Goal: Task Accomplishment & Management: Manage account settings

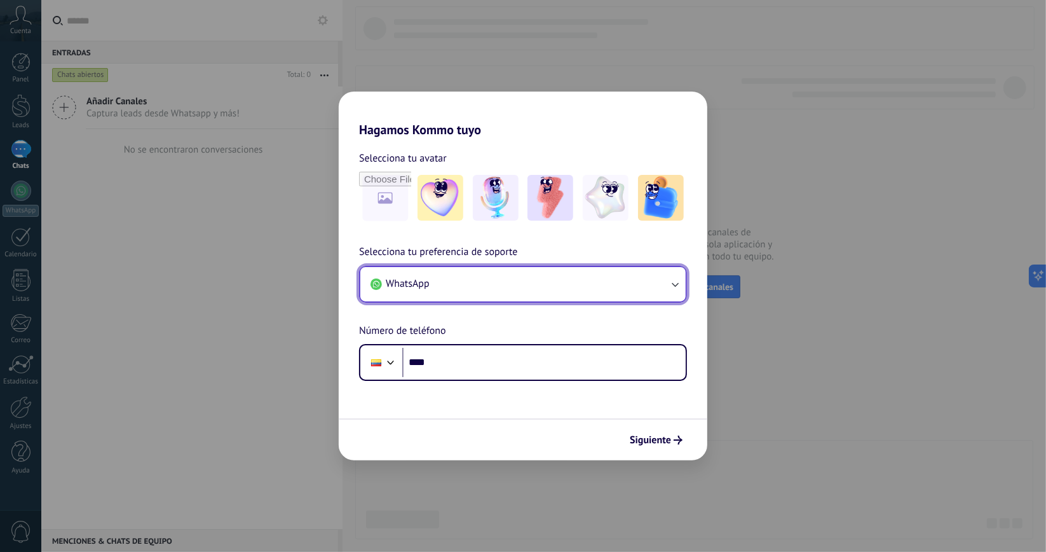
click at [491, 284] on button "WhatsApp" at bounding box center [522, 284] width 325 height 34
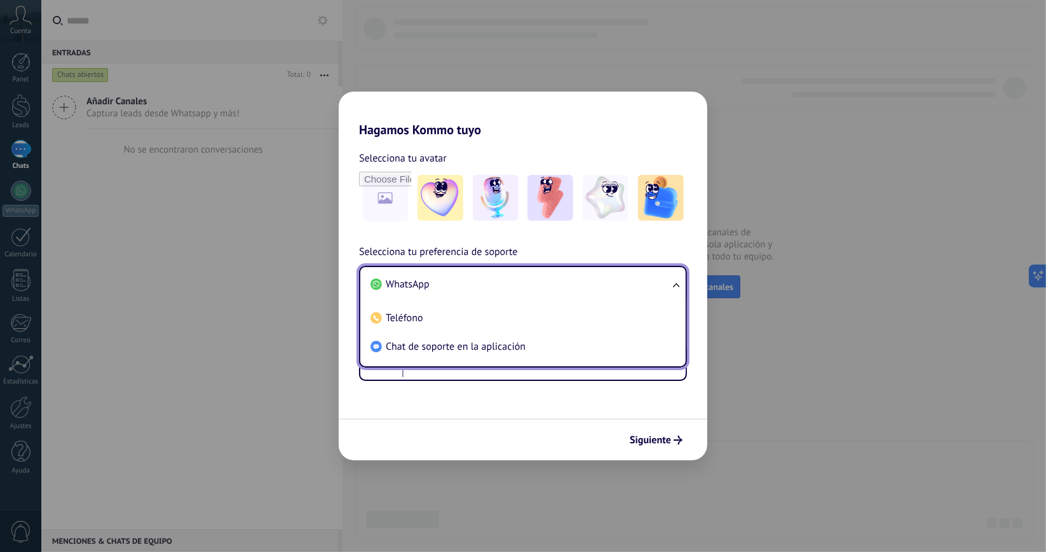
click at [434, 283] on li "WhatsApp" at bounding box center [520, 284] width 310 height 29
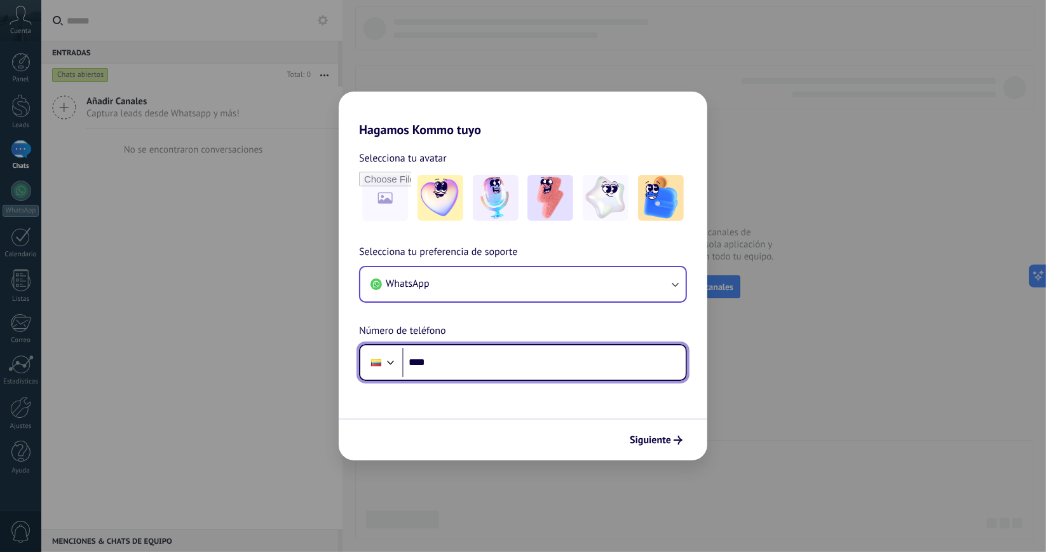
click at [463, 357] on input "****" at bounding box center [543, 362] width 283 height 29
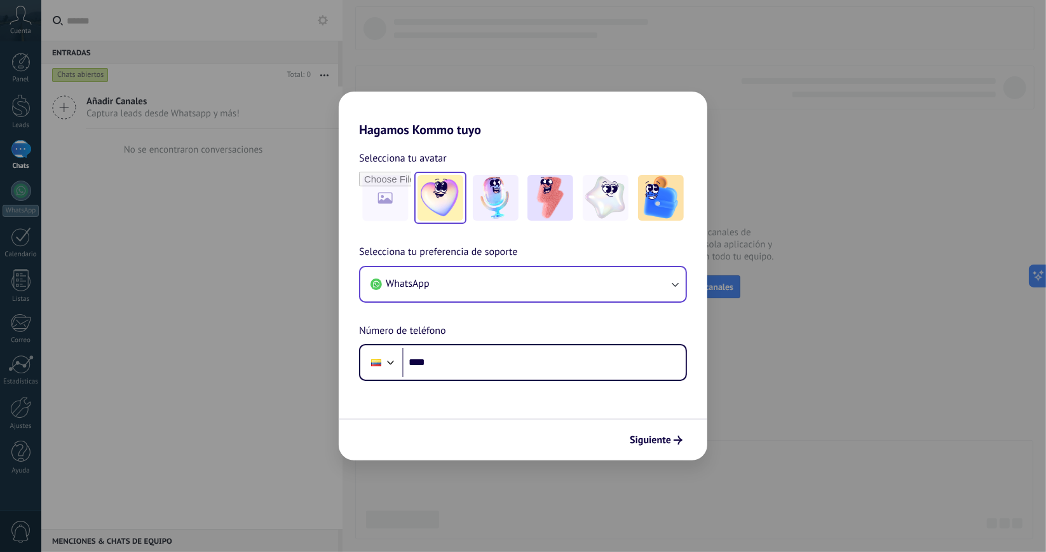
click at [454, 212] on img at bounding box center [440, 198] width 46 height 46
click at [196, 430] on div "Hagamos Kommo tuyo Selecciona tu avatar Restablecer Selecciona tu preferencia d…" at bounding box center [523, 276] width 1046 height 552
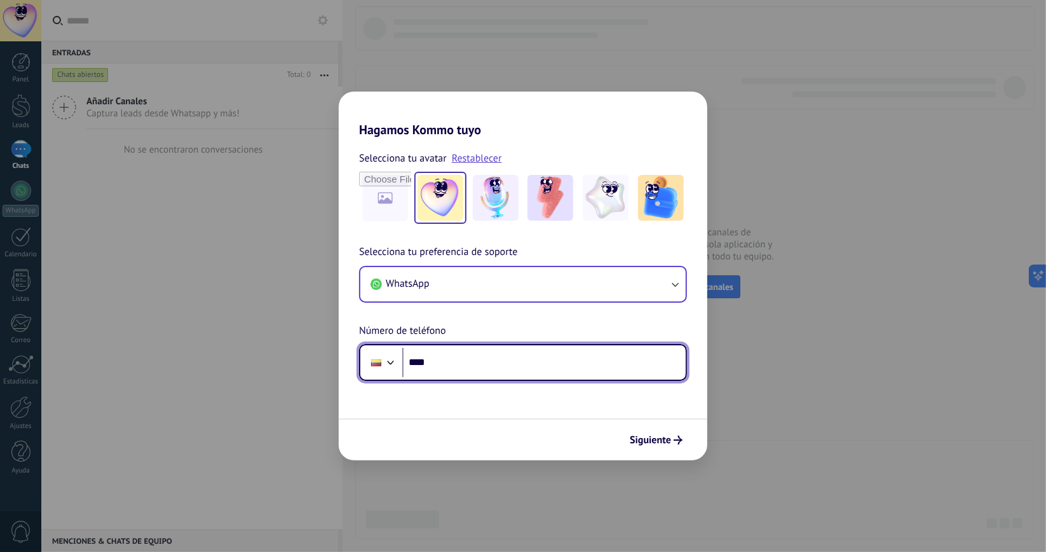
click at [469, 374] on input "****" at bounding box center [543, 362] width 283 height 29
type input "**********"
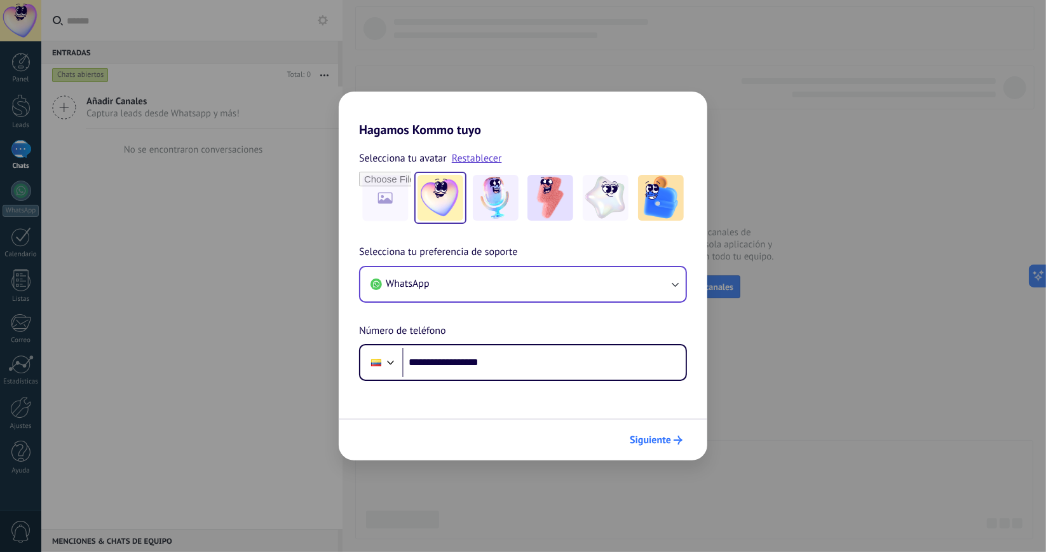
click at [665, 442] on span "Siguiente" at bounding box center [650, 439] width 41 height 9
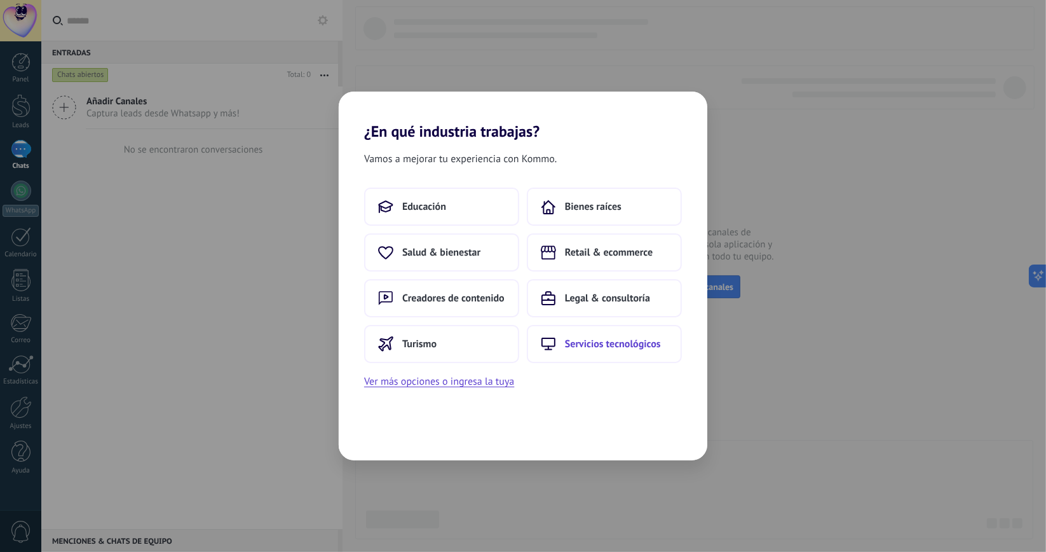
click at [602, 337] on span "Servicios tecnológicos" at bounding box center [613, 343] width 96 height 13
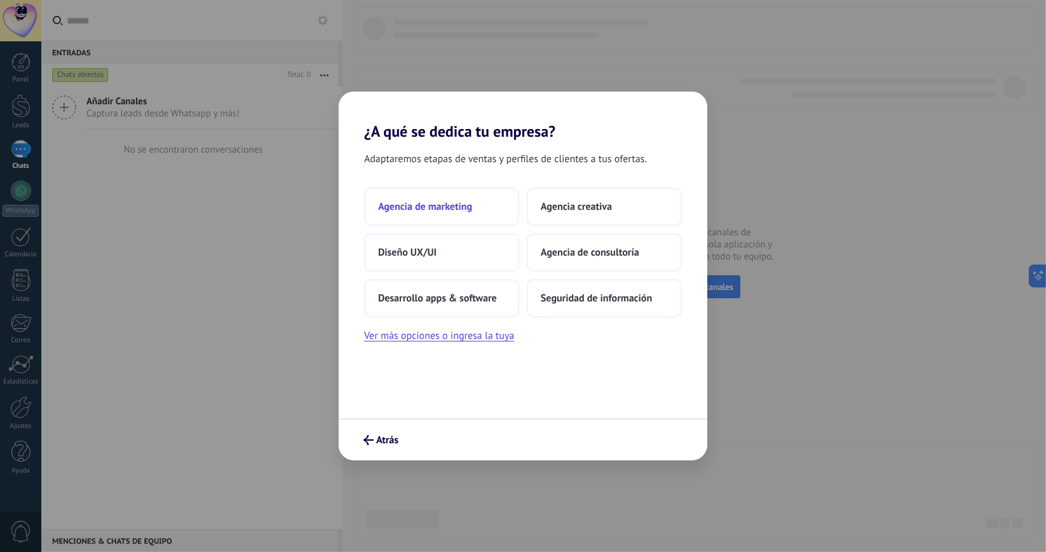
click at [464, 215] on button "Agencia de marketing" at bounding box center [441, 206] width 155 height 38
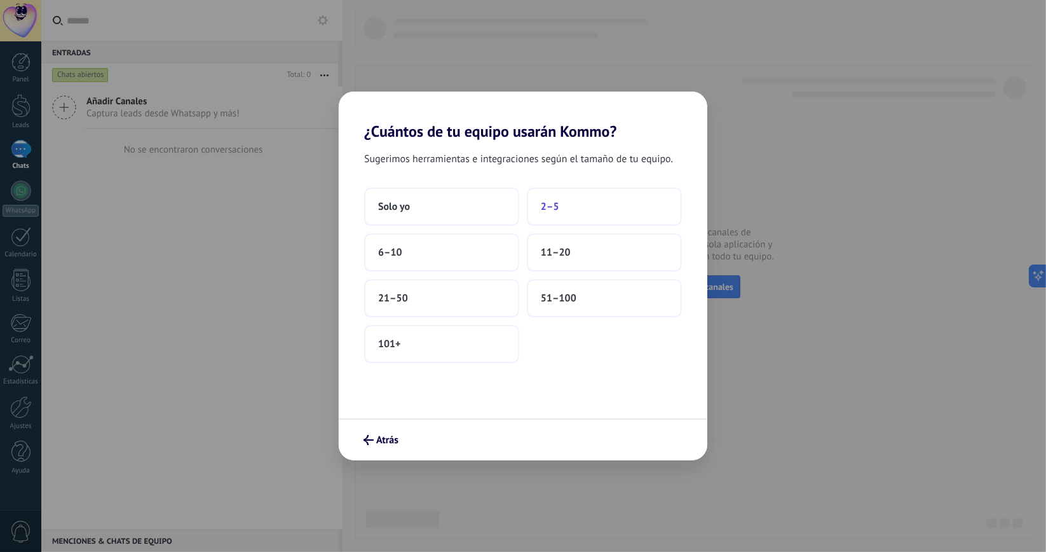
click at [560, 209] on button "2–5" at bounding box center [604, 206] width 155 height 38
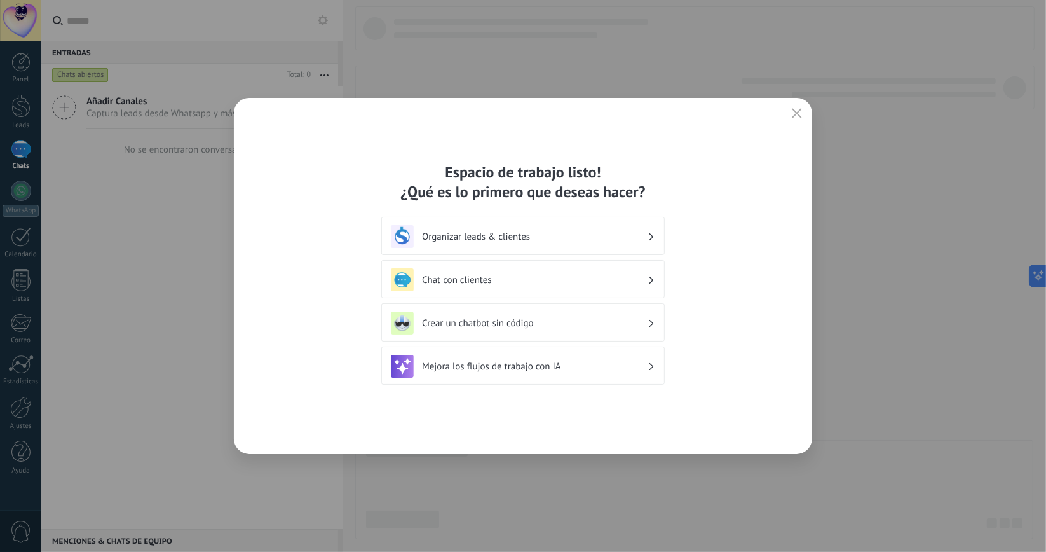
click at [525, 228] on div "Organizar leads & clientes" at bounding box center [523, 236] width 264 height 23
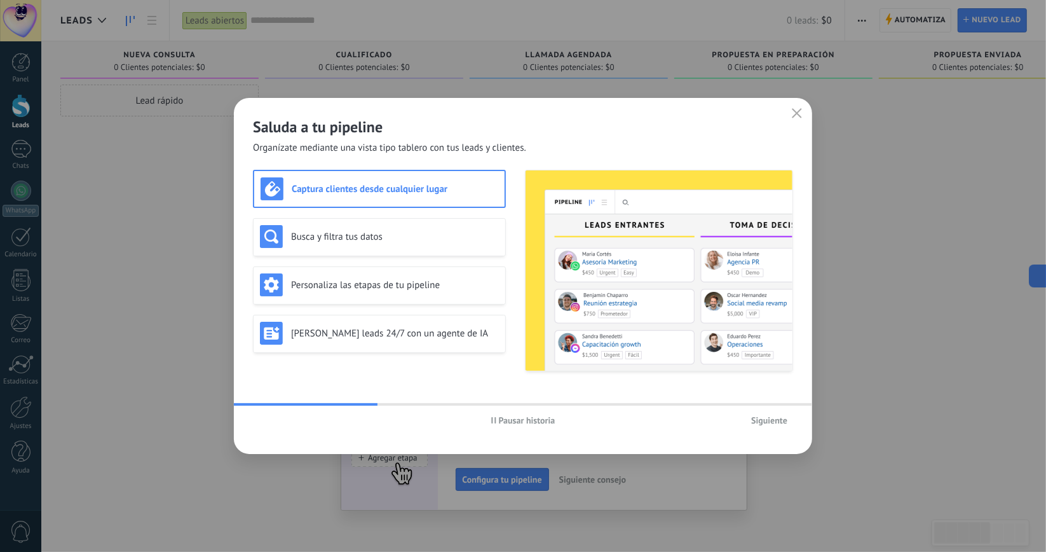
click at [397, 191] on h3 "Captura clientes desde cualquier lugar" at bounding box center [395, 189] width 207 height 12
click at [458, 236] on h3 "Busca y filtra tus datos" at bounding box center [395, 237] width 208 height 12
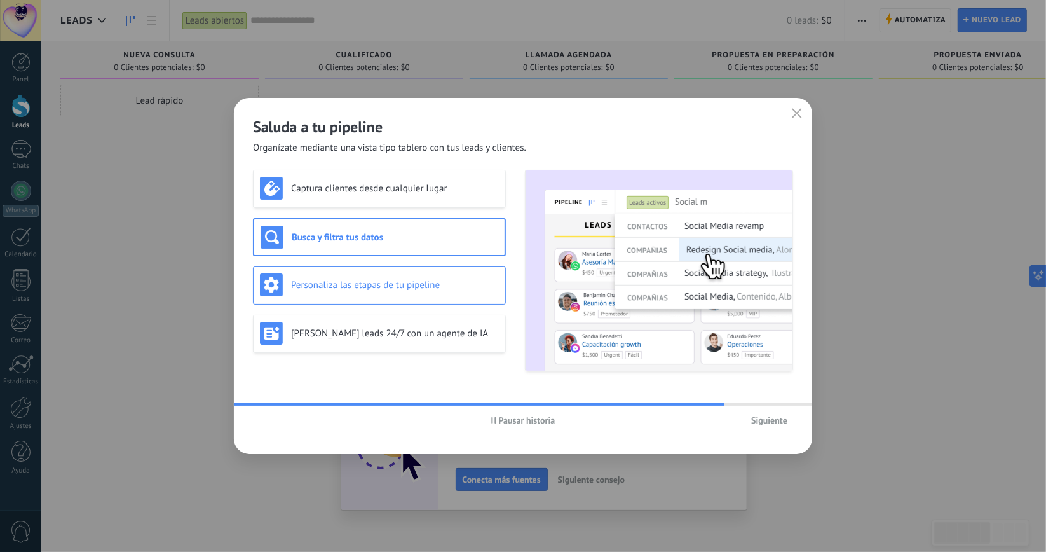
click at [410, 277] on div "Personaliza las etapas de tu pipeline" at bounding box center [379, 284] width 239 height 23
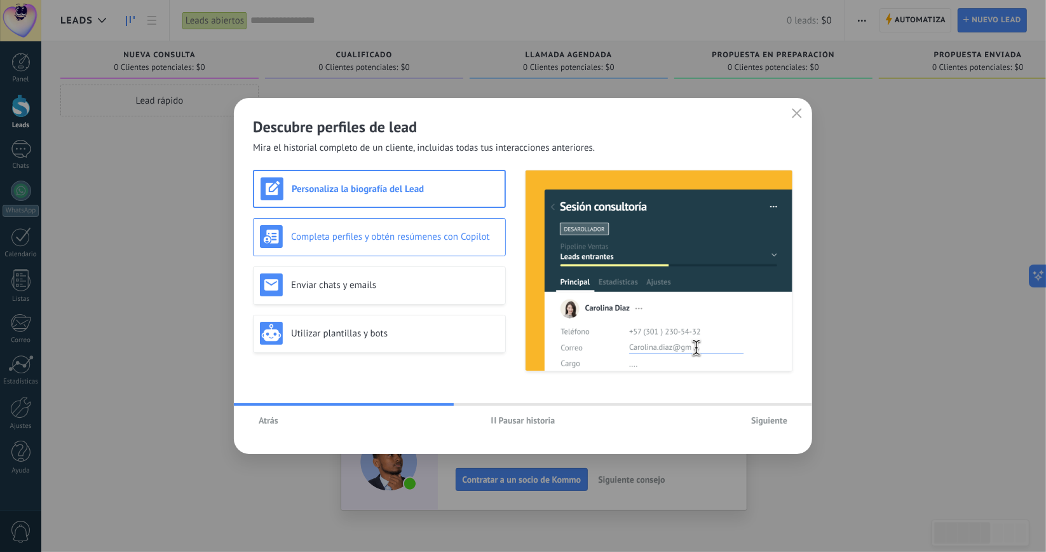
click at [410, 236] on h3 "Completa perfiles y obtén resúmenes con Copilot" at bounding box center [395, 237] width 208 height 12
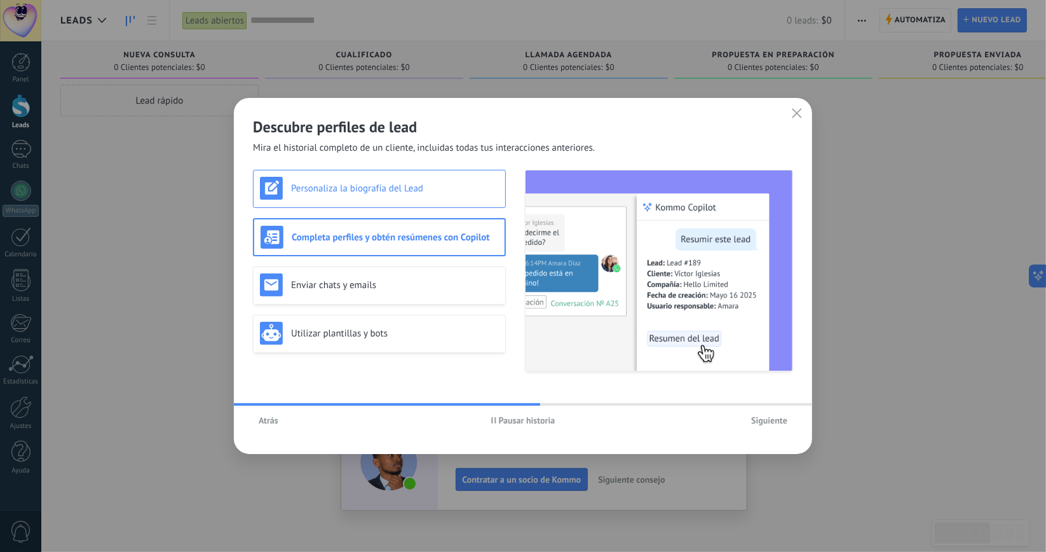
click at [407, 196] on div "Personaliza la biografía del Lead" at bounding box center [379, 188] width 239 height 23
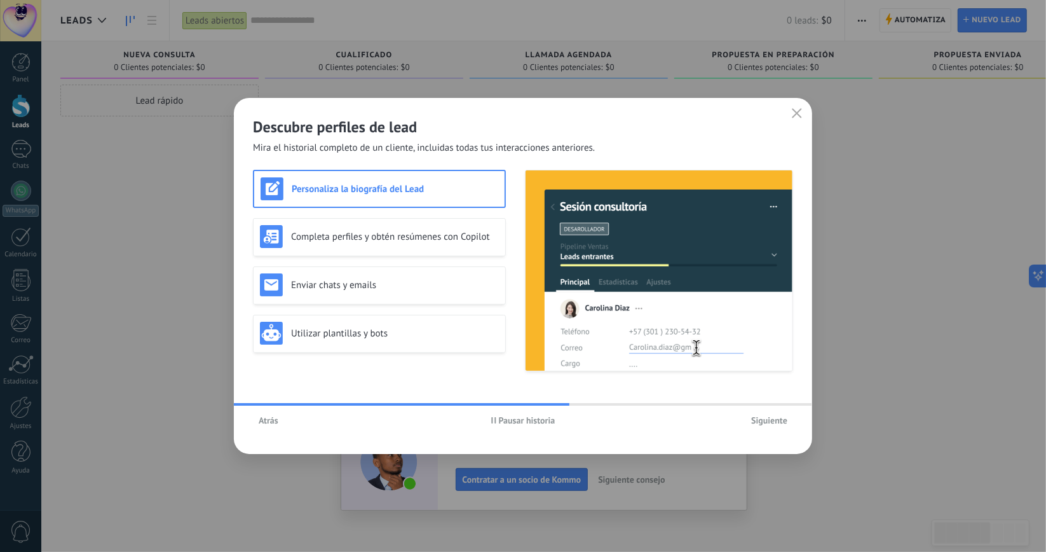
click at [273, 416] on span "Atrás" at bounding box center [269, 420] width 20 height 9
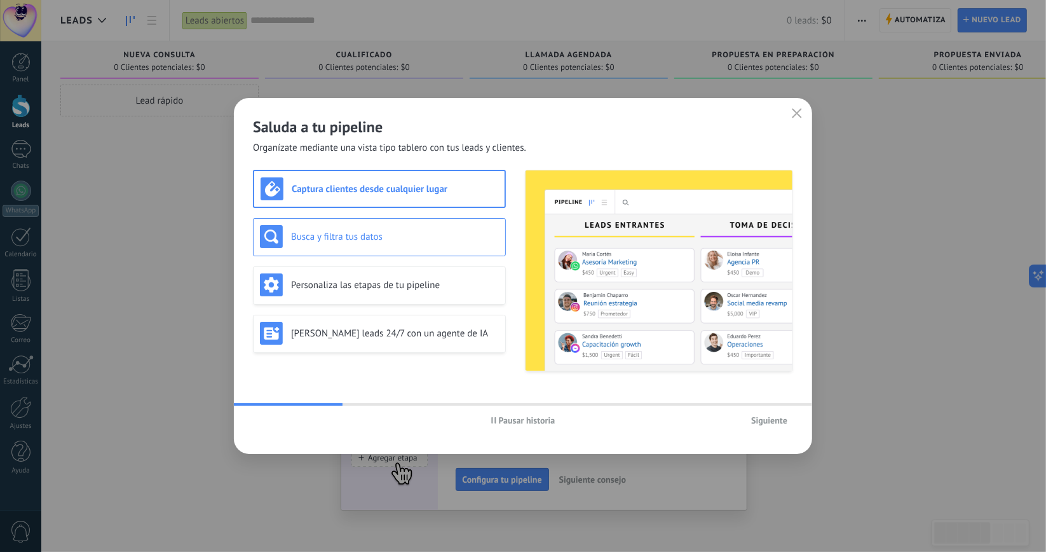
click at [314, 225] on div "Busca y filtra tus datos" at bounding box center [379, 236] width 239 height 23
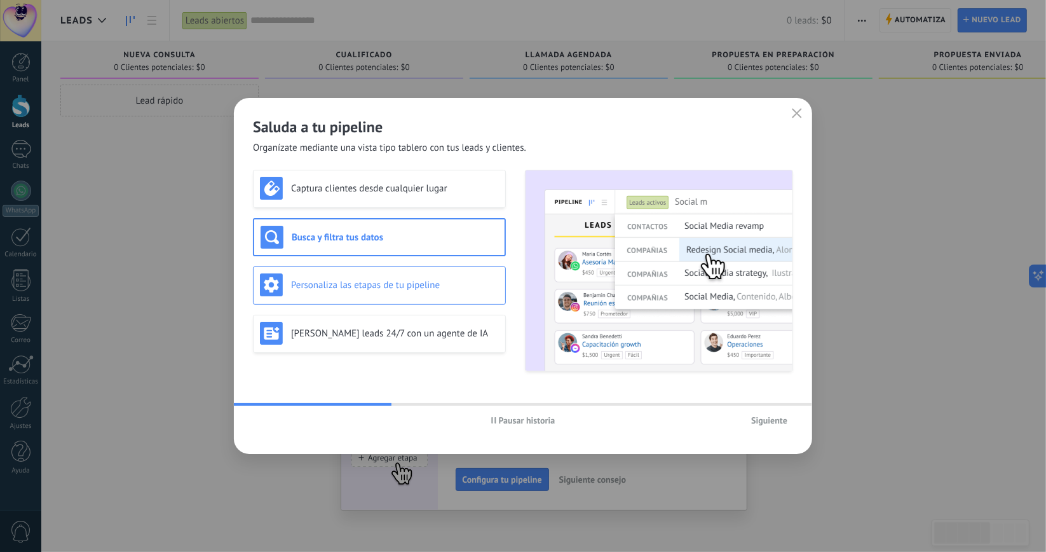
click at [316, 288] on h3 "Personaliza las etapas de tu pipeline" at bounding box center [395, 285] width 208 height 12
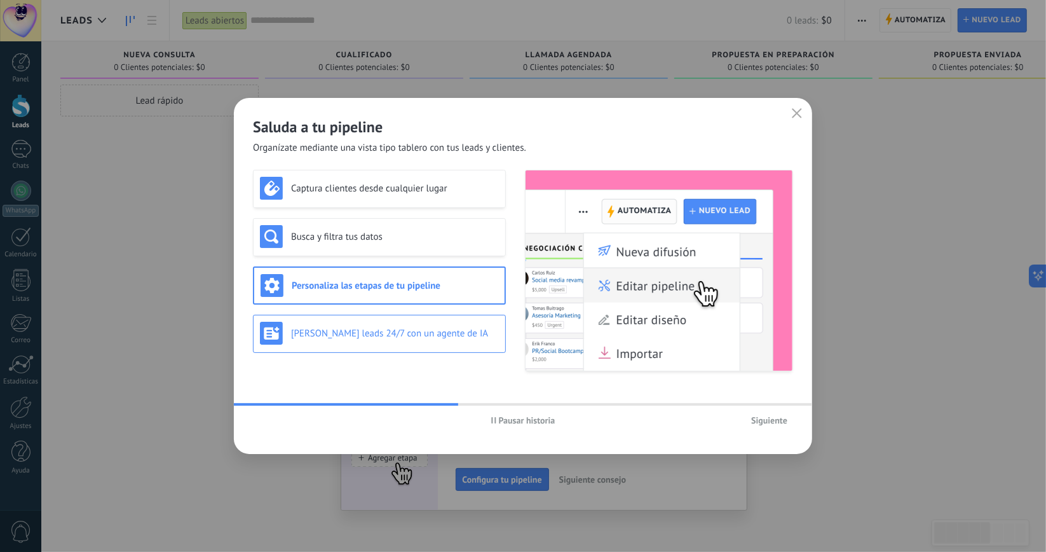
click at [330, 330] on h3 "[PERSON_NAME] leads 24/7 con un agente de IA" at bounding box center [395, 333] width 208 height 12
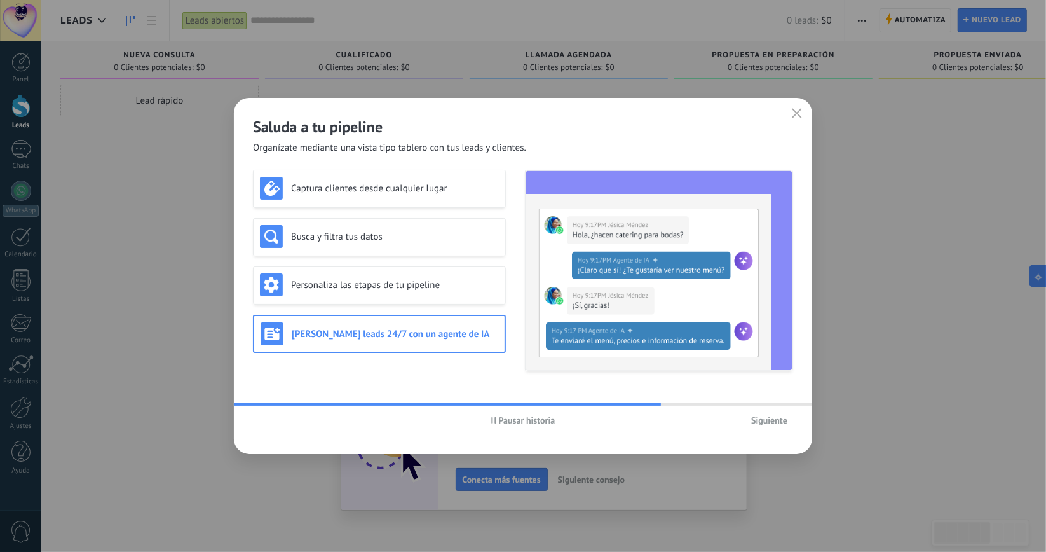
click at [761, 419] on span "Siguiente" at bounding box center [769, 420] width 36 height 9
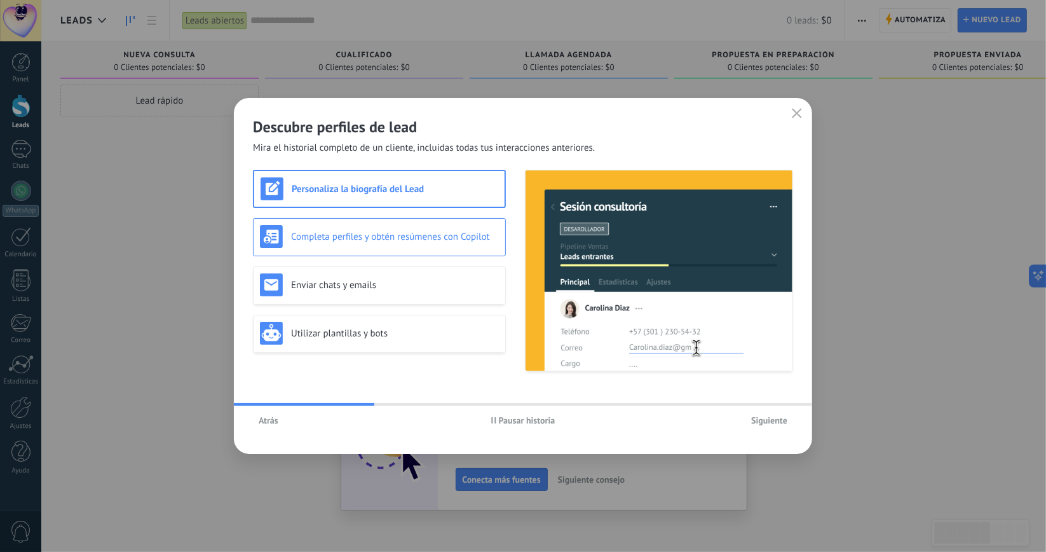
click at [355, 234] on h3 "Completa perfiles y obtén resúmenes con Copilot" at bounding box center [395, 237] width 208 height 12
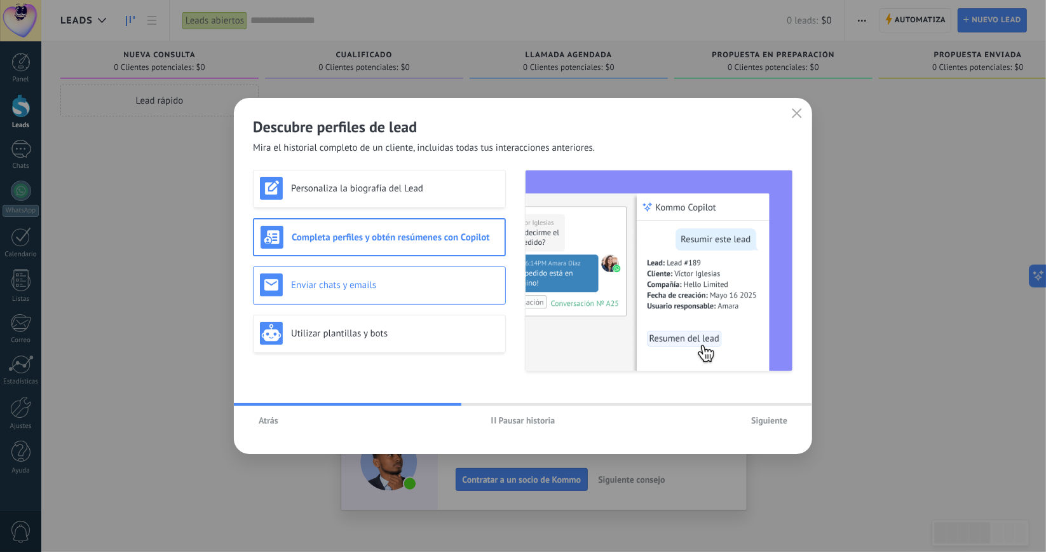
click at [345, 290] on h3 "Enviar chats y emails" at bounding box center [395, 285] width 208 height 12
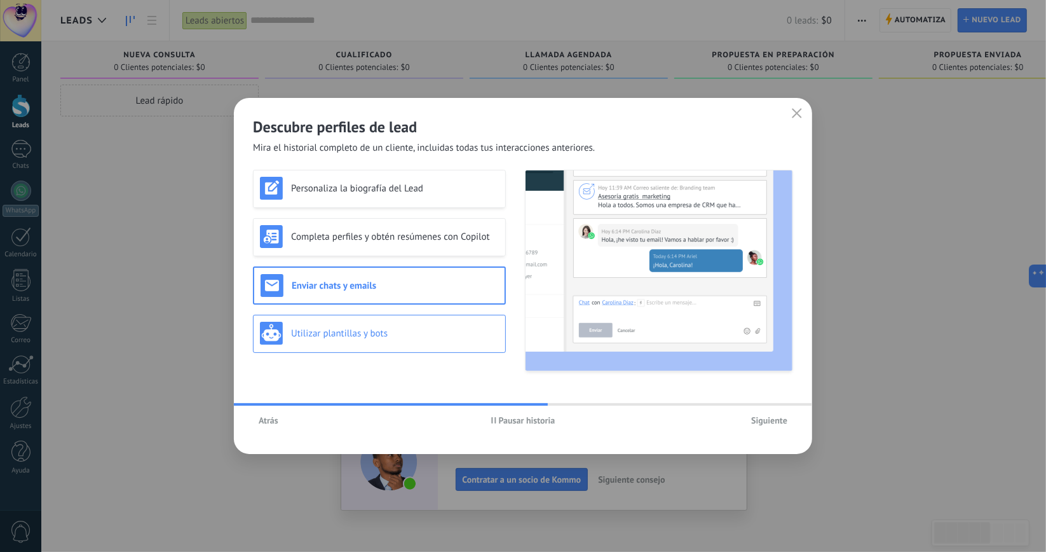
click at [347, 322] on div "Utilizar plantillas y bots" at bounding box center [379, 333] width 239 height 23
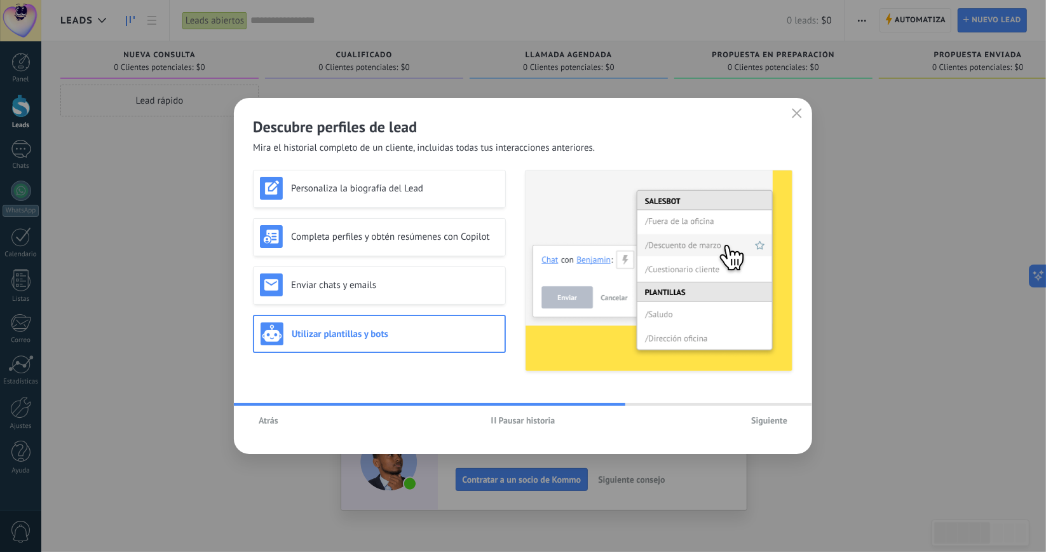
click at [752, 420] on span "Siguiente" at bounding box center [769, 420] width 36 height 9
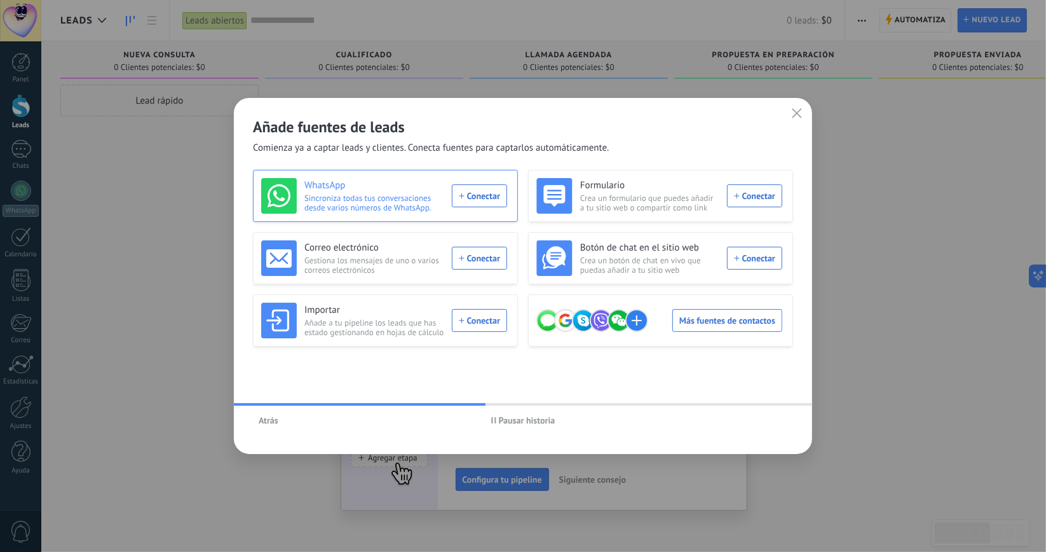
click at [403, 203] on span "Sincroniza todas tus conversaciones desde varios números de WhatsApp." at bounding box center [374, 202] width 140 height 19
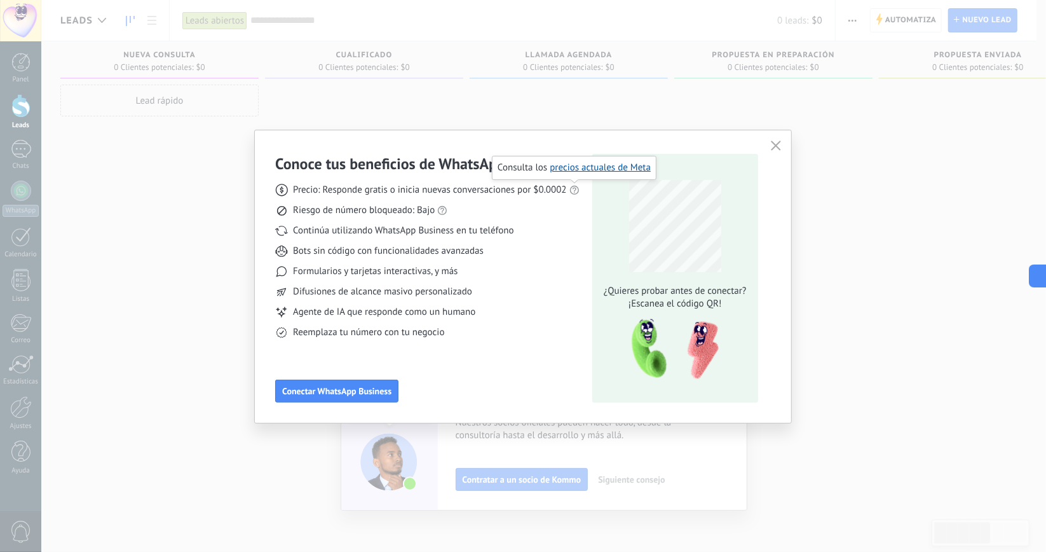
click at [572, 193] on use at bounding box center [574, 190] width 9 height 9
click at [585, 167] on link "precios actuales de Meta" at bounding box center [600, 167] width 101 height 12
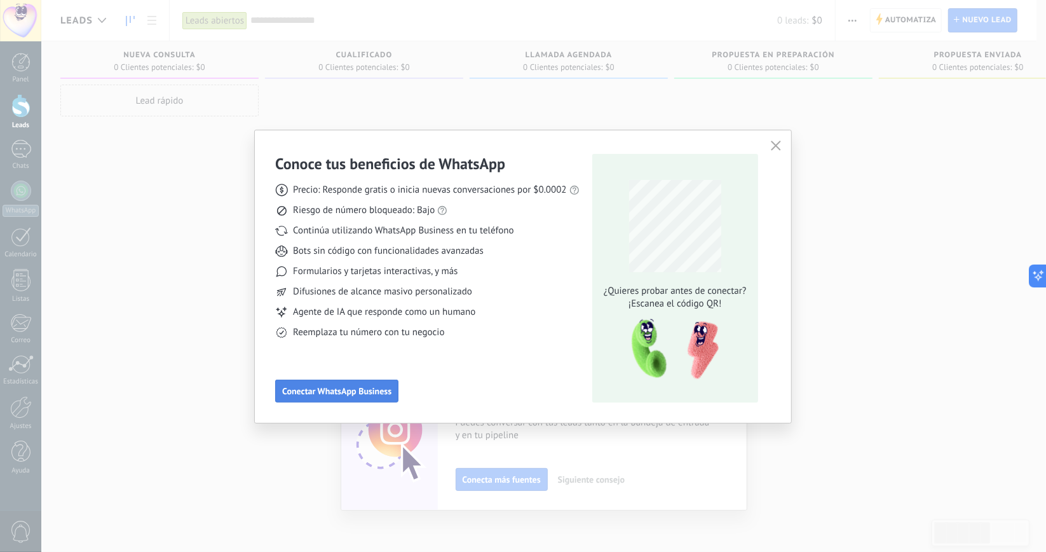
click at [356, 389] on span "Conectar WhatsApp Business" at bounding box center [336, 390] width 109 height 9
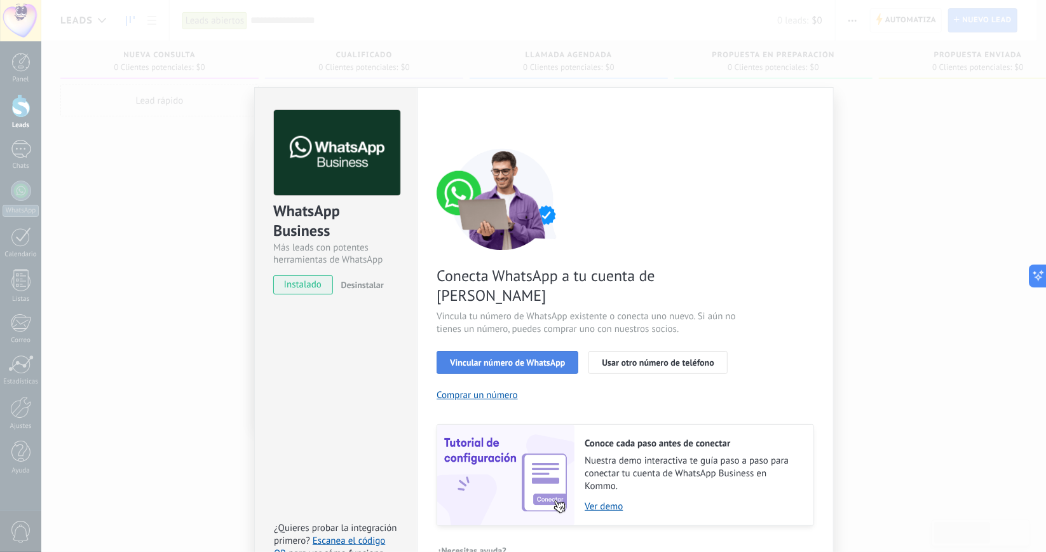
click at [546, 351] on button "Vincular número de WhatsApp" at bounding box center [508, 362] width 142 height 23
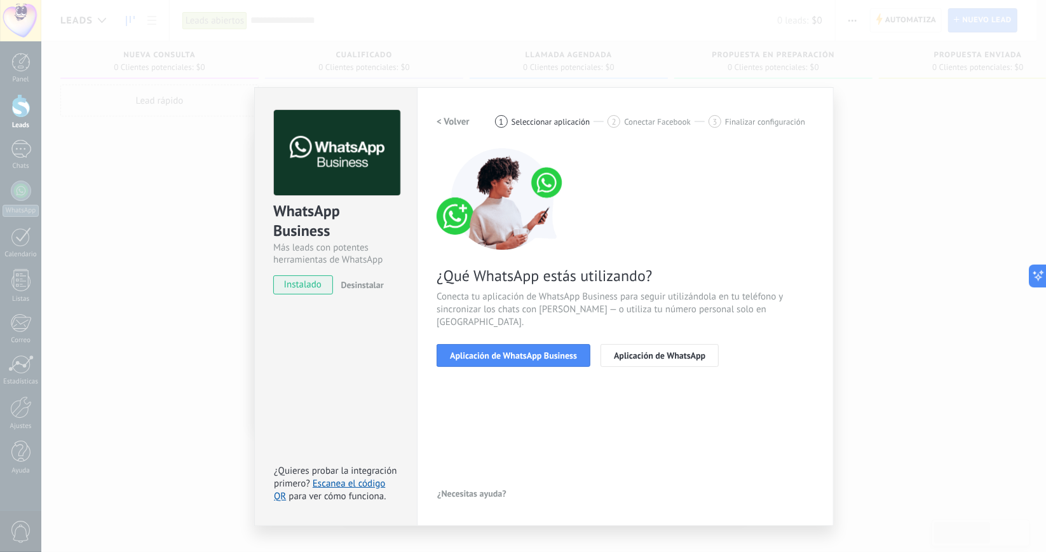
click at [254, 66] on div "WhatsApp Business Más leads con potentes herramientas de WhatsApp instalado Des…" at bounding box center [543, 276] width 1005 height 552
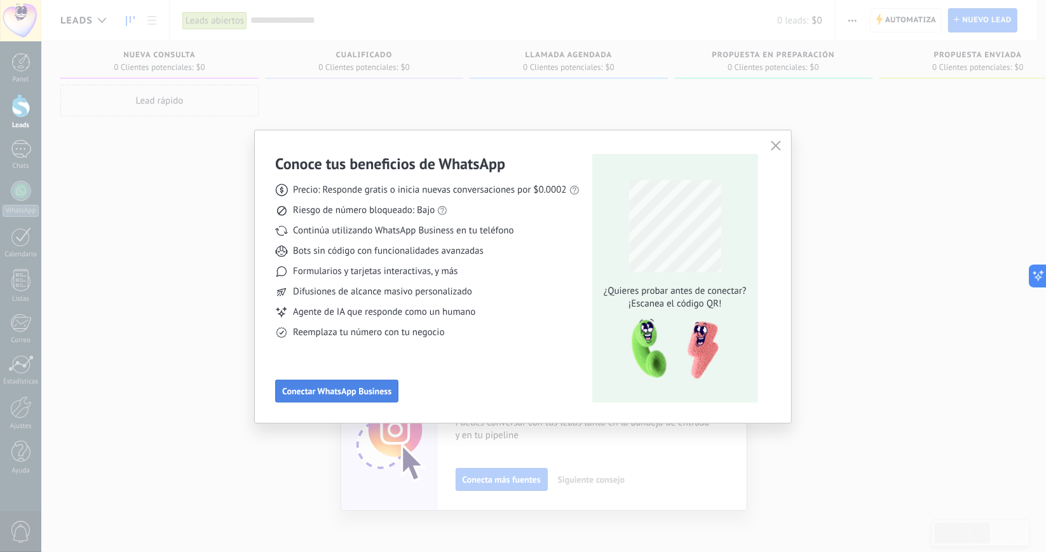
click at [310, 392] on span "Conectar WhatsApp Business" at bounding box center [336, 390] width 109 height 9
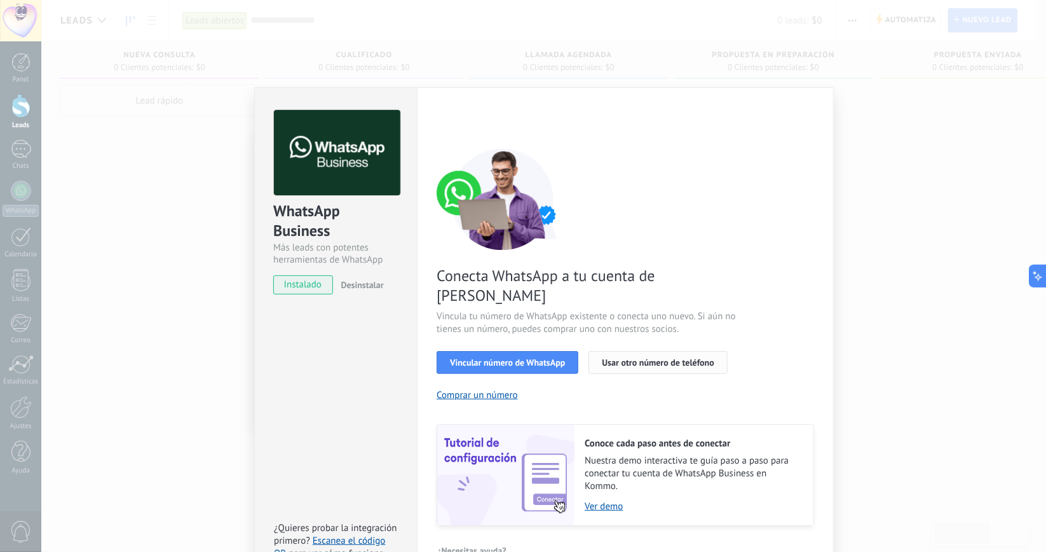
click at [638, 358] on span "Usar otro número de teléfono" at bounding box center [658, 362] width 112 height 9
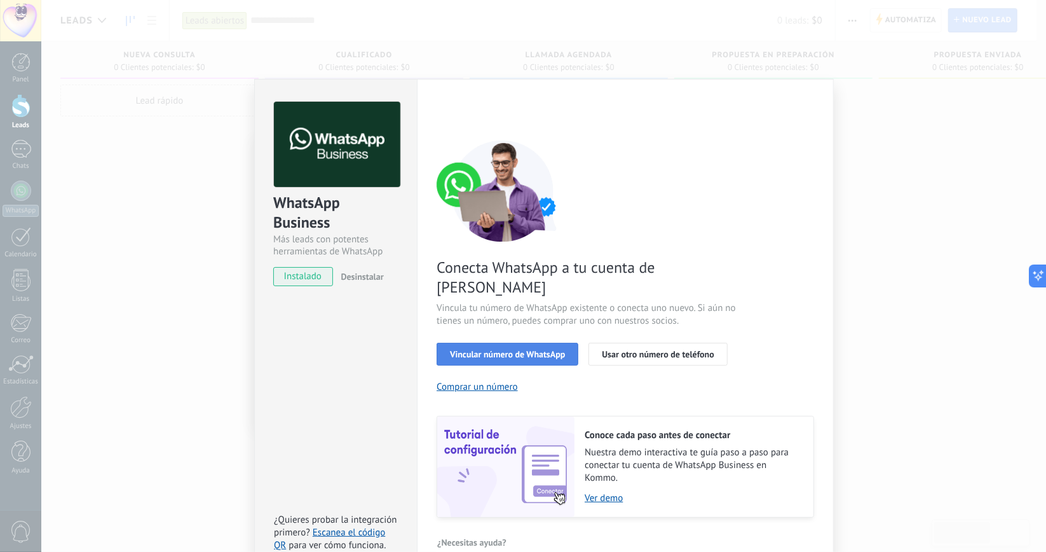
scroll to position [10, 0]
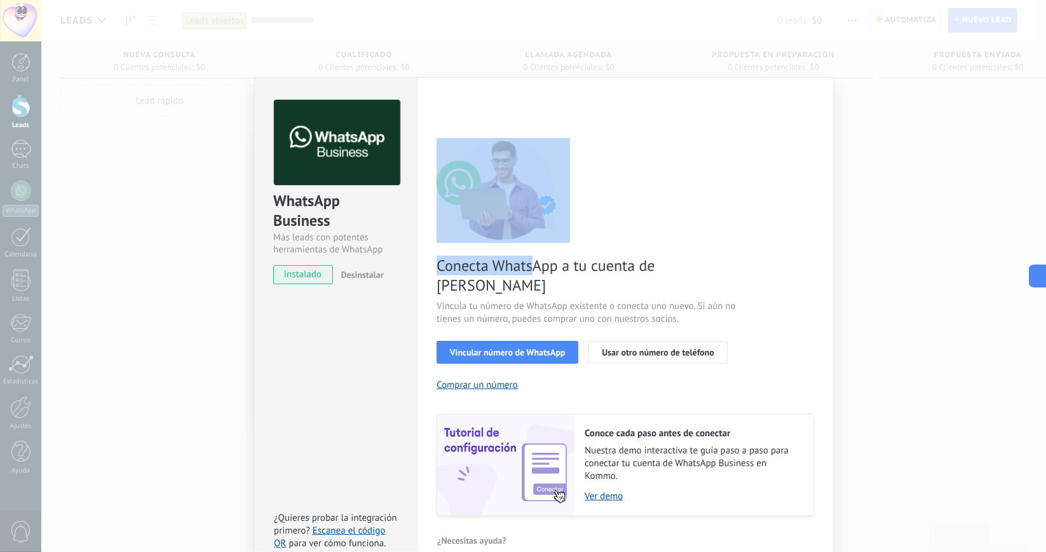
drag, startPoint x: 229, startPoint y: 6, endPoint x: 529, endPoint y: 242, distance: 382.0
click at [529, 242] on div "Conecta WhatsApp a tu cuenta de Kommo Vincula tu número de WhatsApp existente o…" at bounding box center [625, 326] width 377 height 377
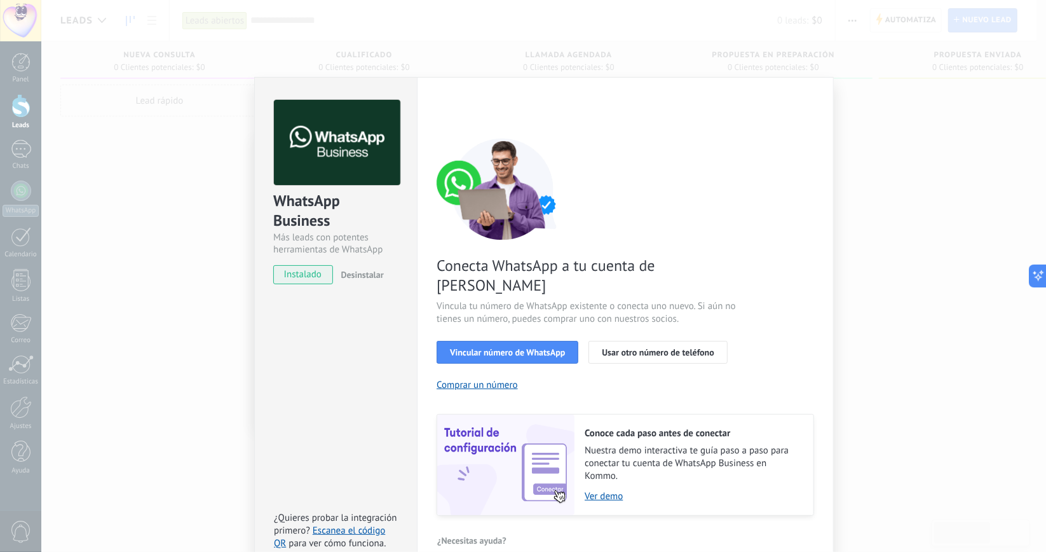
drag, startPoint x: 360, startPoint y: 274, endPoint x: 342, endPoint y: 333, distance: 61.7
drag, startPoint x: 342, startPoint y: 333, endPoint x: 145, endPoint y: 299, distance: 199.8
drag, startPoint x: 145, startPoint y: 299, endPoint x: 846, endPoint y: 226, distance: 705.4
click at [846, 226] on div "WhatsApp Business Más leads con potentes herramientas de WhatsApp instalado Des…" at bounding box center [543, 276] width 1005 height 552
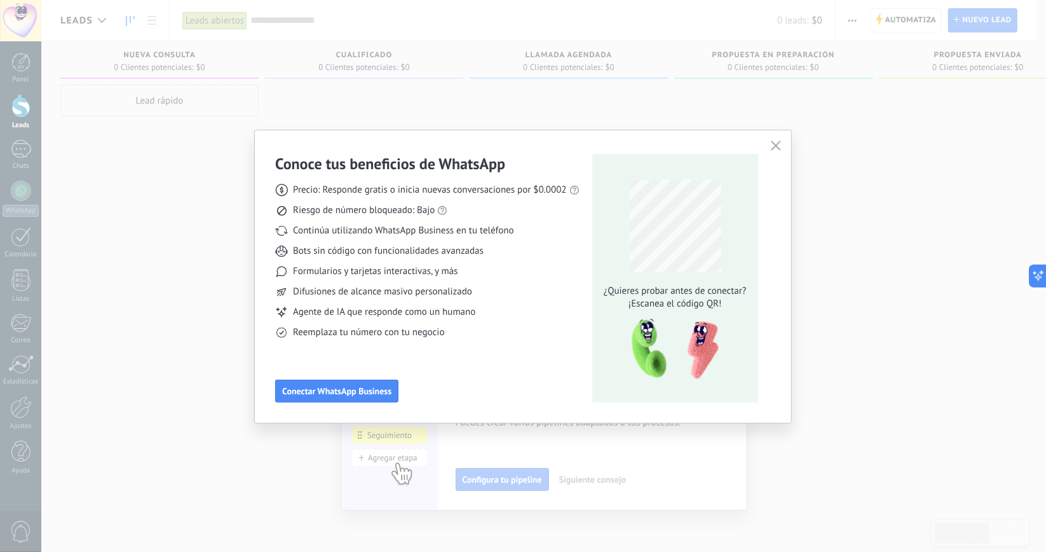
scroll to position [0, 0]
click at [771, 141] on icon "button" at bounding box center [776, 145] width 10 height 10
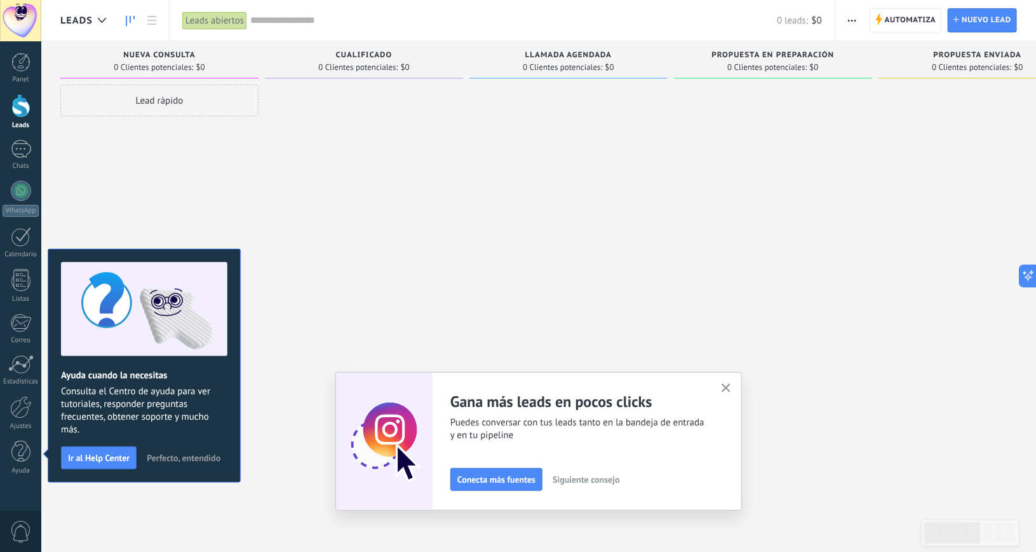
click at [728, 390] on use "button" at bounding box center [727, 388] width 10 height 10
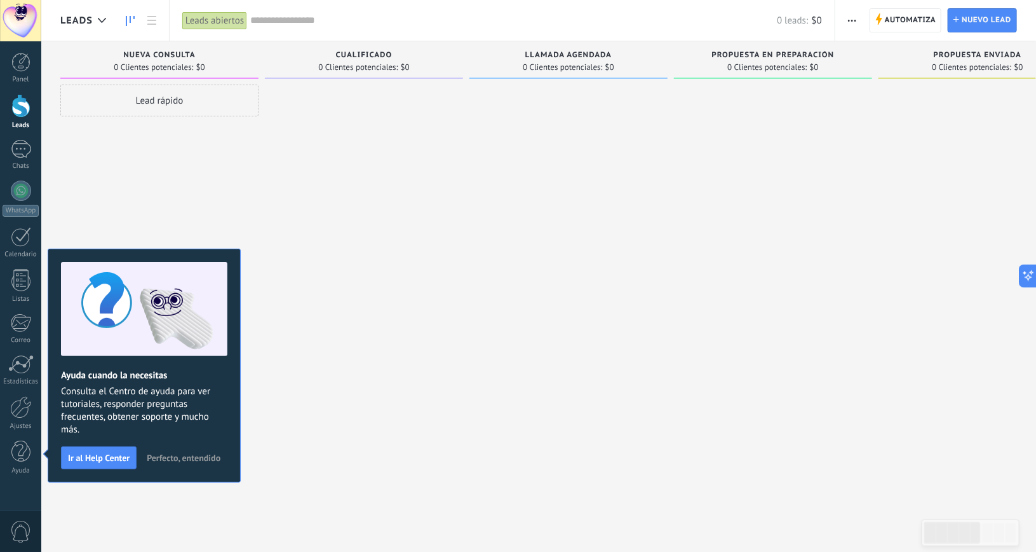
click at [147, 207] on div "Lead rápido" at bounding box center [159, 278] width 198 height 386
click at [21, 62] on div at bounding box center [20, 62] width 19 height 19
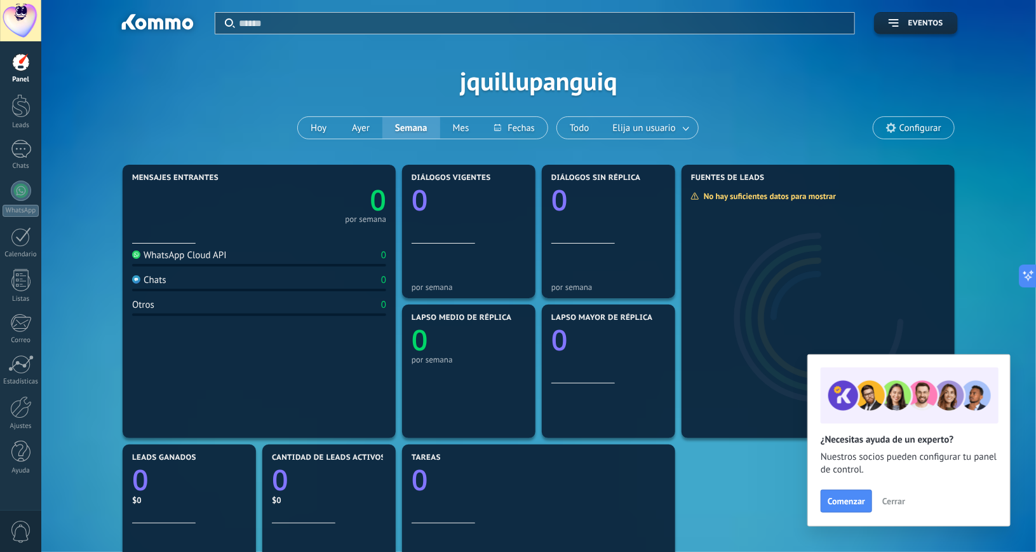
click at [501, 88] on div "Aplicar Eventos jquillupanguiq [PERSON_NAME] Semana Mes Todo Elija un usuario C…" at bounding box center [538, 80] width 957 height 161
click at [28, 21] on div at bounding box center [20, 20] width 41 height 41
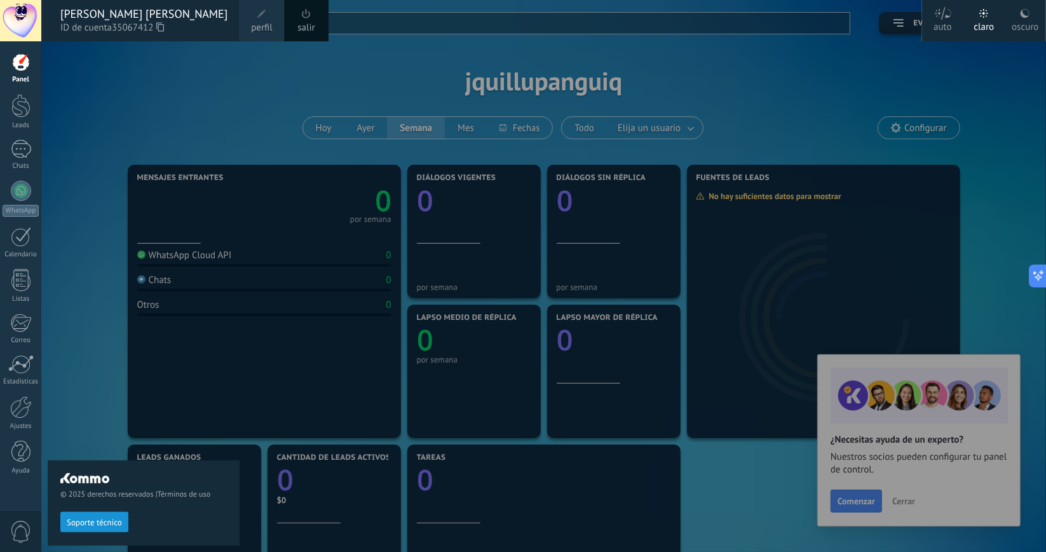
click at [263, 14] on span at bounding box center [261, 14] width 9 height 9
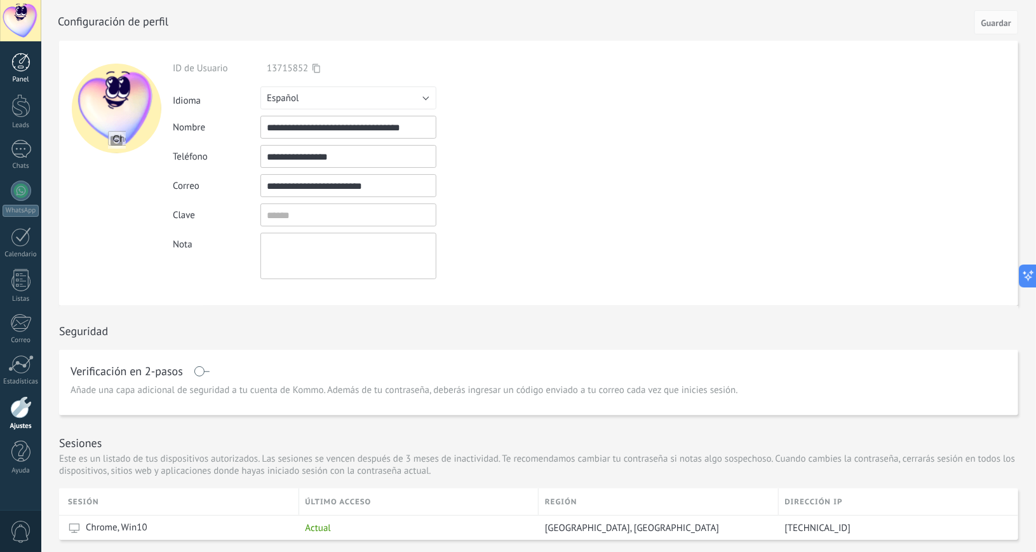
click at [19, 62] on div at bounding box center [20, 62] width 19 height 19
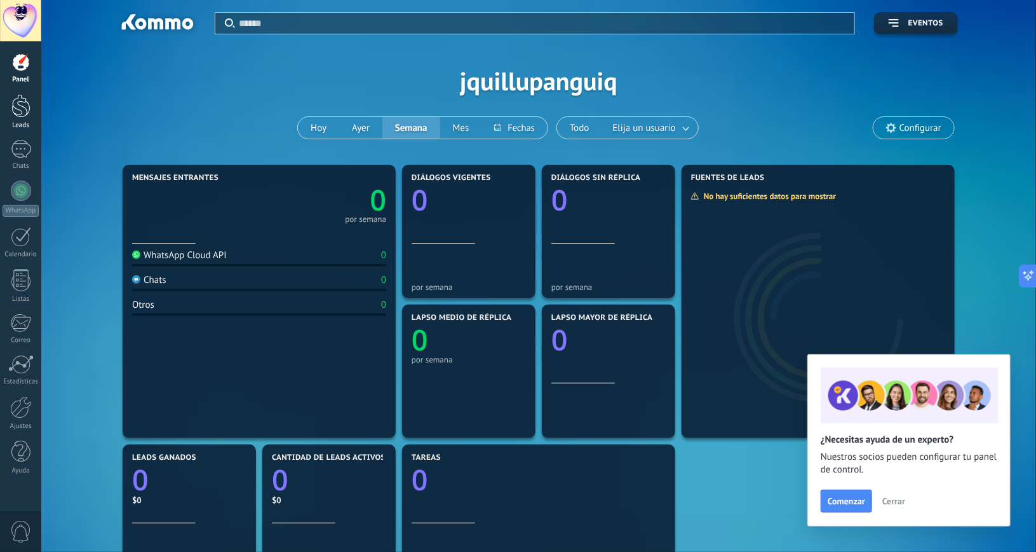
click at [23, 104] on div at bounding box center [20, 106] width 19 height 24
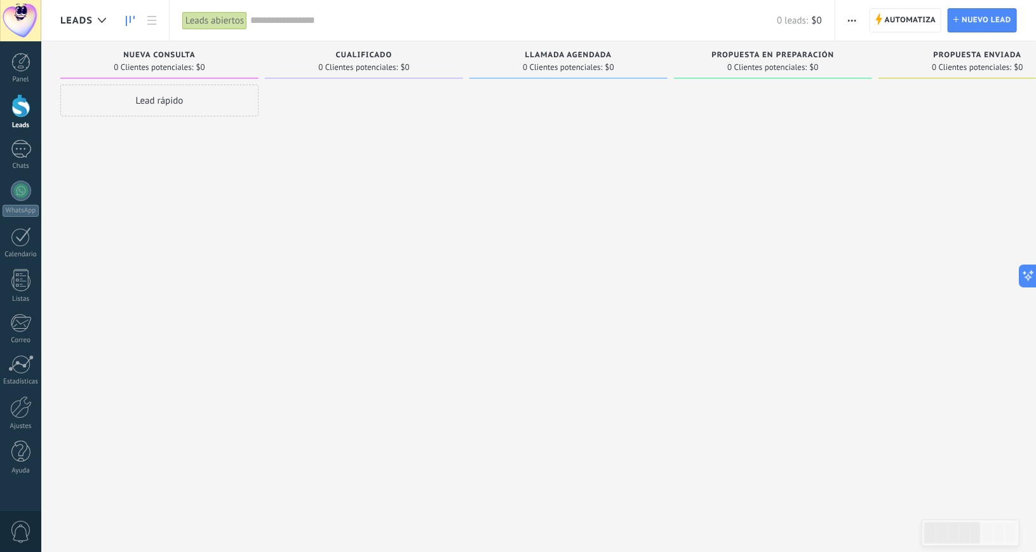
click at [163, 97] on div "Lead rápido" at bounding box center [159, 101] width 198 height 32
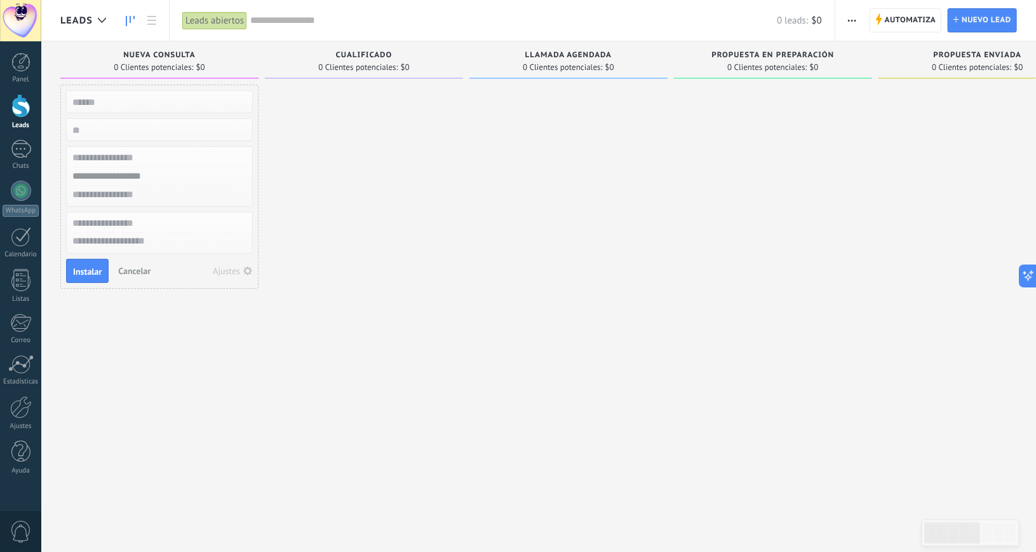
click at [476, 240] on div at bounding box center [569, 278] width 198 height 386
click at [132, 265] on span "Cancelar" at bounding box center [134, 270] width 32 height 11
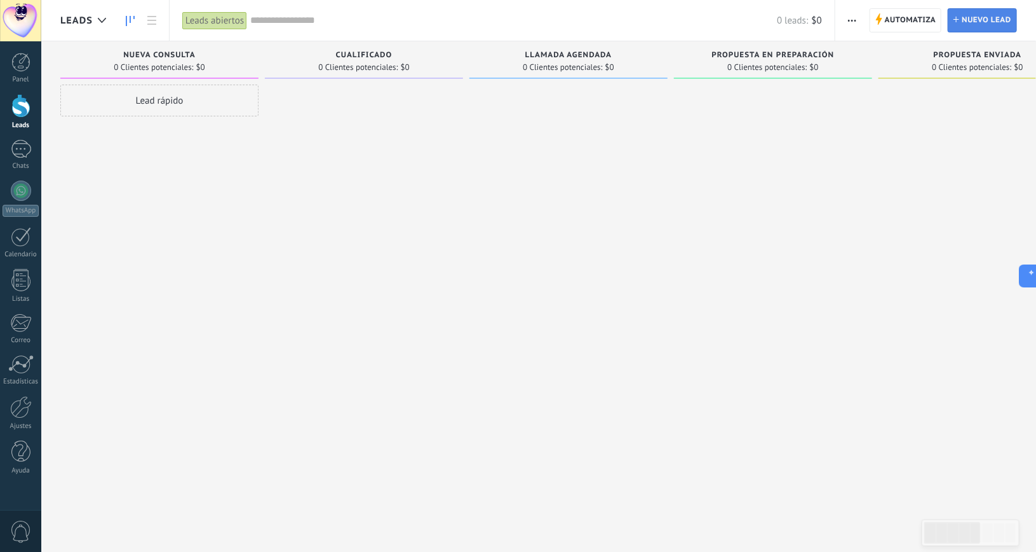
click at [1007, 18] on span "Nuevo lead" at bounding box center [987, 20] width 50 height 23
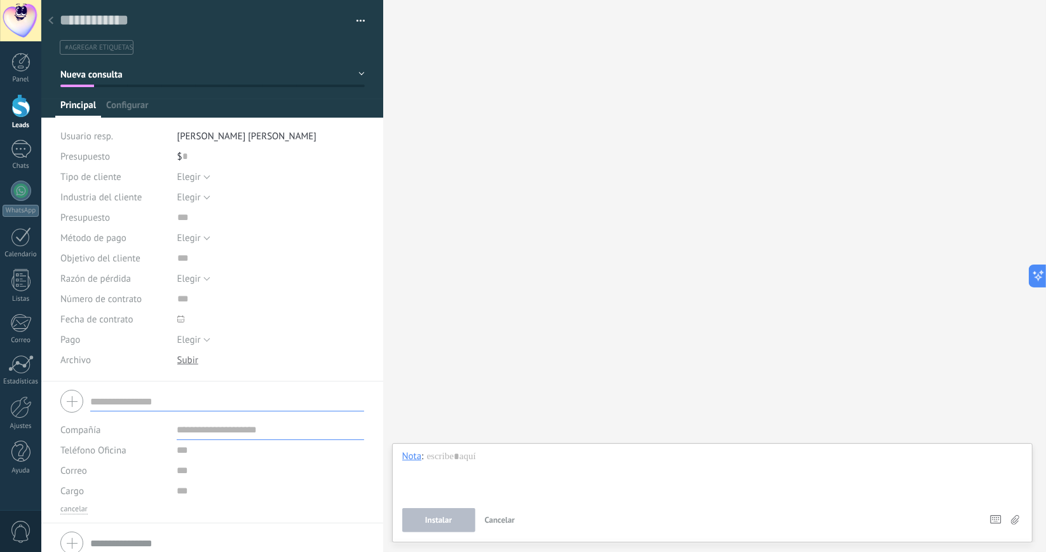
click at [51, 22] on icon at bounding box center [50, 21] width 5 height 8
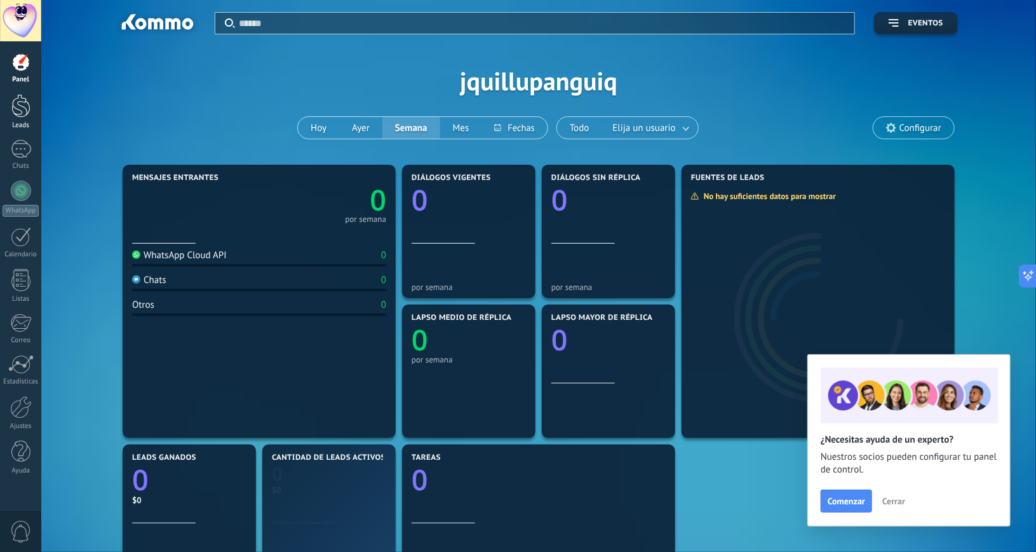
click at [21, 104] on div at bounding box center [20, 106] width 19 height 24
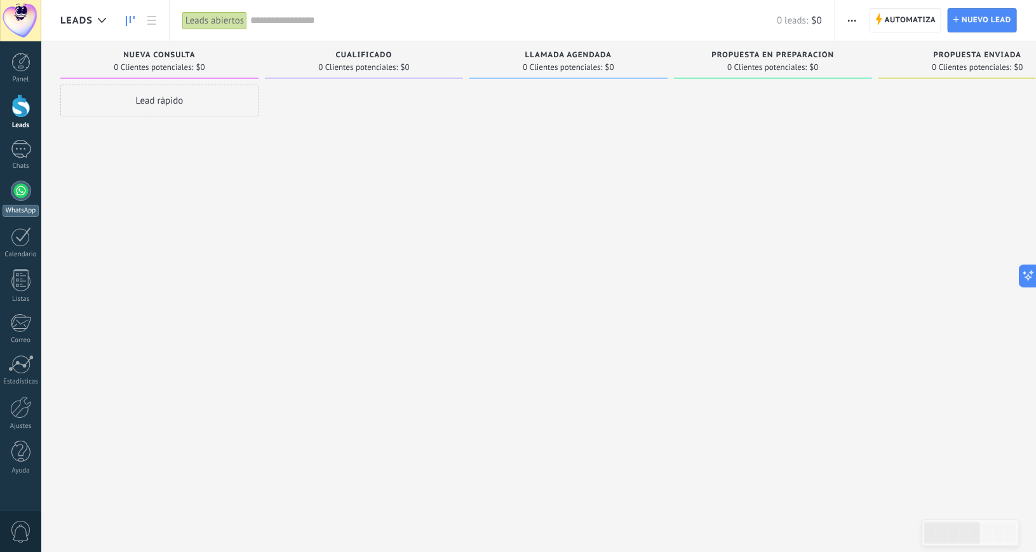
click at [25, 180] on link "WhatsApp" at bounding box center [20, 198] width 41 height 36
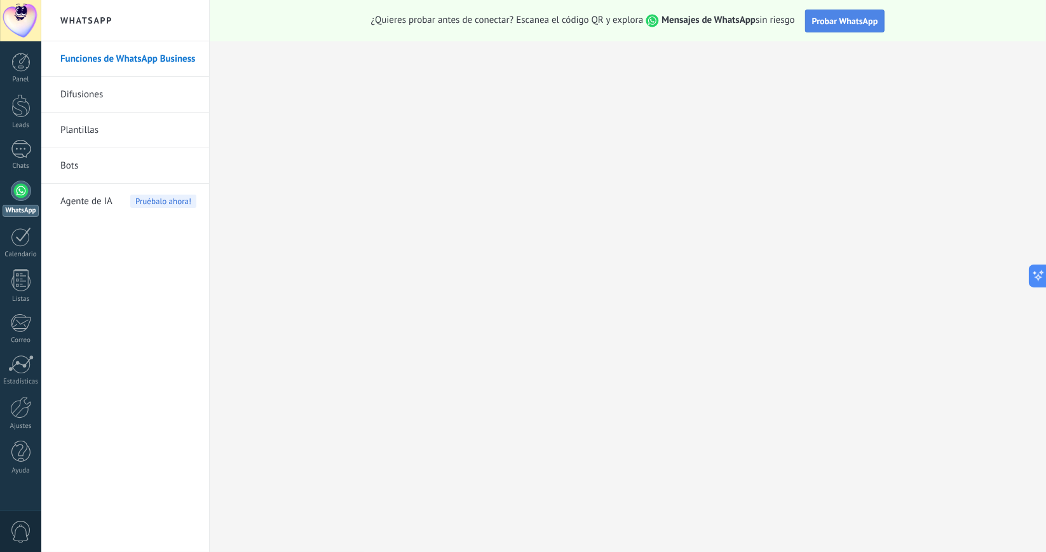
click at [832, 23] on span "Probar WhatsApp" at bounding box center [845, 20] width 66 height 11
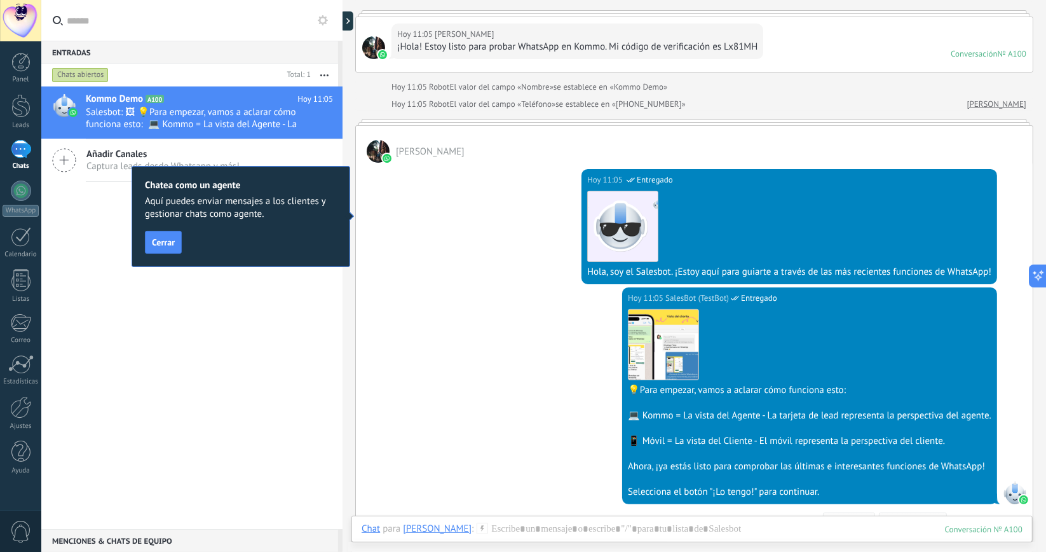
scroll to position [64, 0]
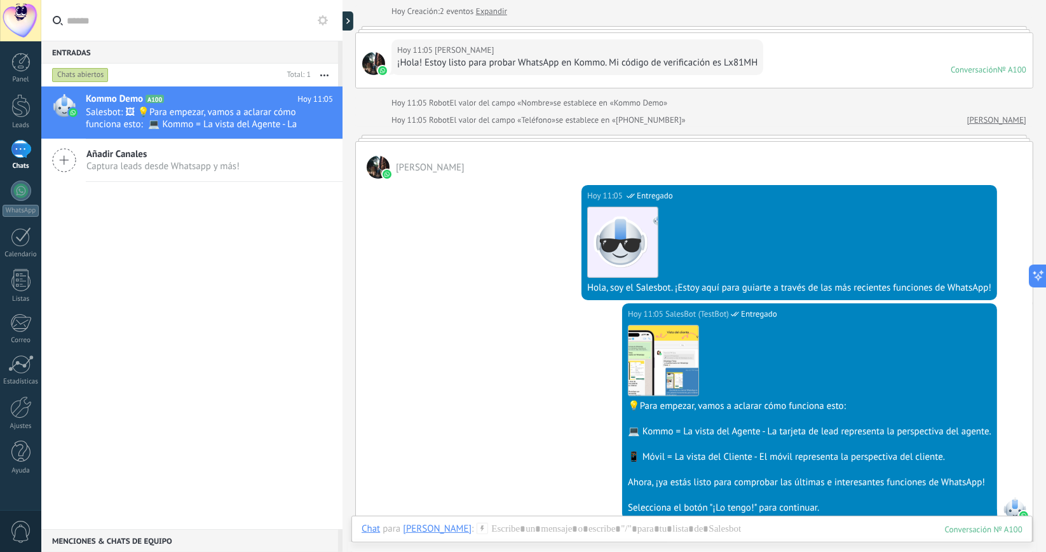
click at [374, 161] on div at bounding box center [378, 167] width 23 height 23
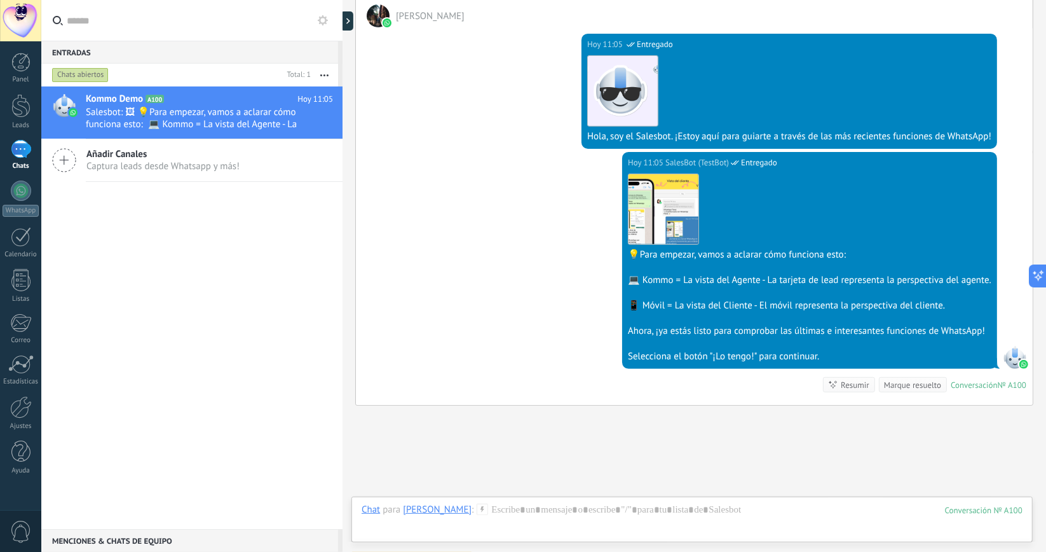
scroll to position [287, 0]
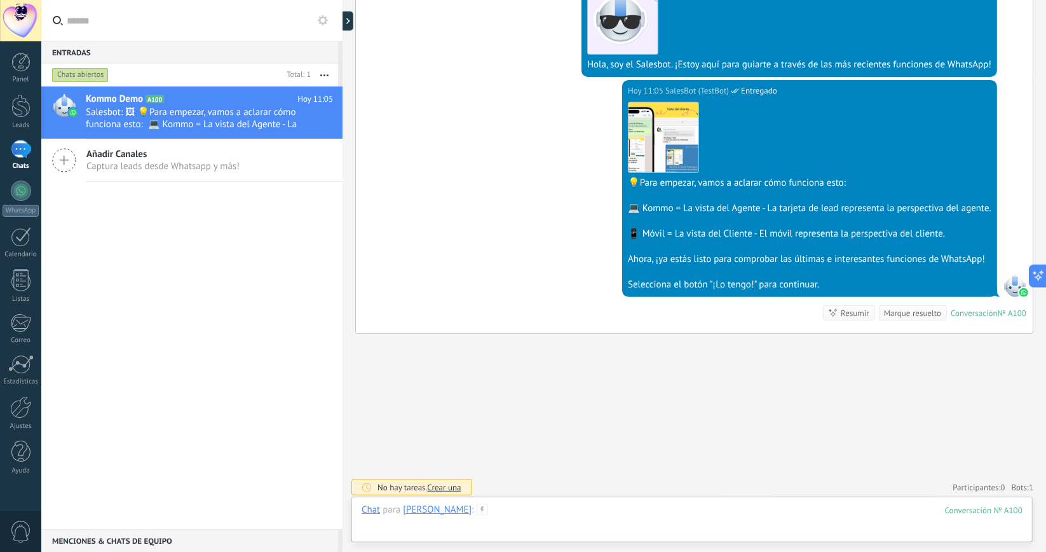
click at [503, 506] on div at bounding box center [692, 522] width 661 height 38
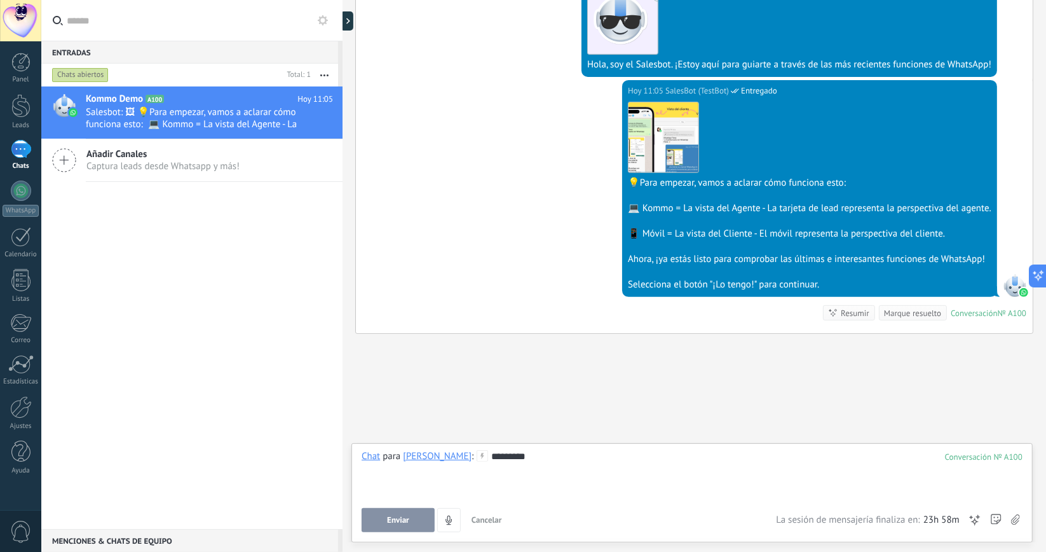
drag, startPoint x: 115, startPoint y: 226, endPoint x: 440, endPoint y: 484, distance: 415.2
drag, startPoint x: 451, startPoint y: 496, endPoint x: 408, endPoint y: 491, distance: 42.8
click at [408, 491] on div "********" at bounding box center [692, 474] width 661 height 48
click at [388, 523] on span "Enviar" at bounding box center [398, 519] width 22 height 9
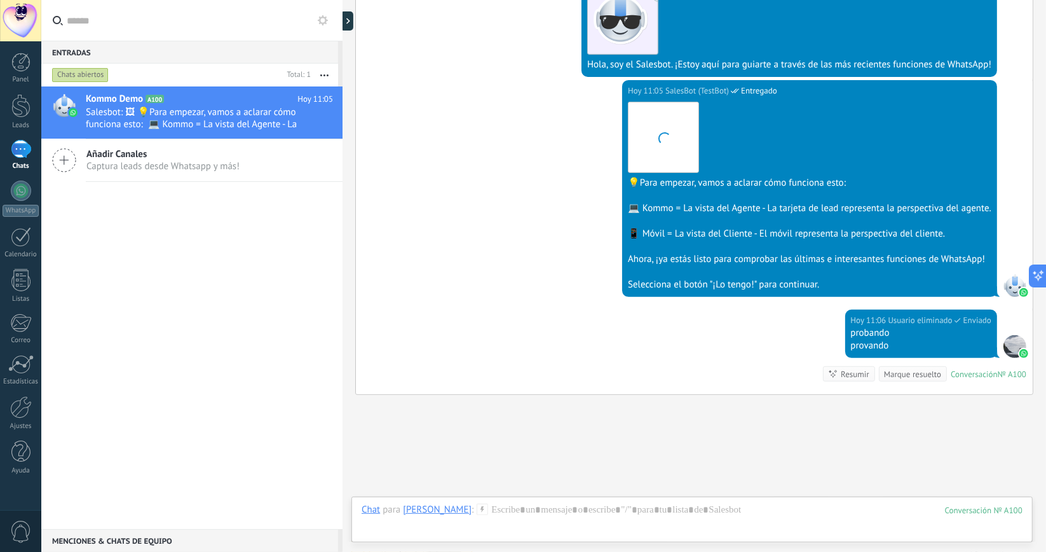
scroll to position [348, 0]
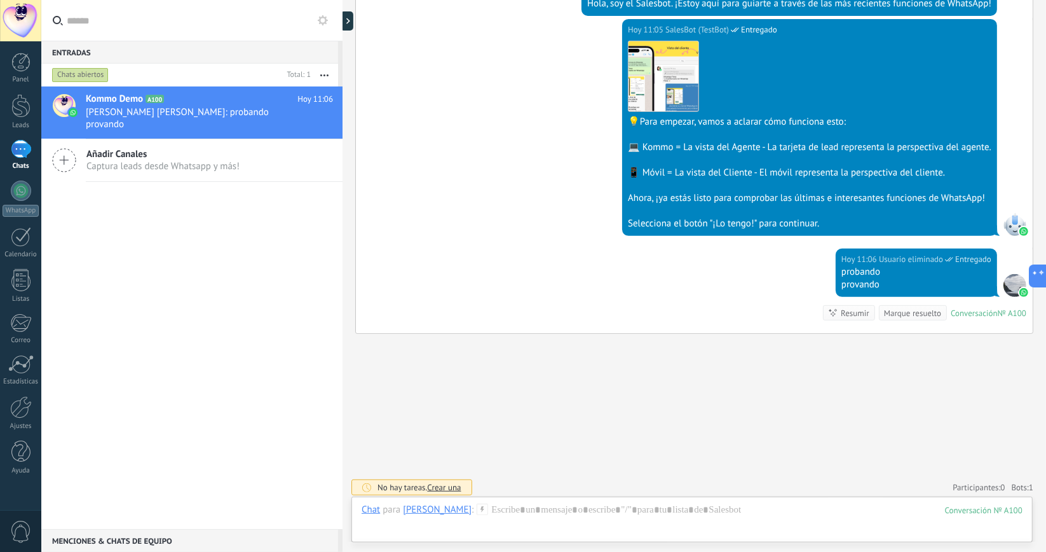
click at [623, 392] on div "Buscar Carga más [PERSON_NAME] Creación: 2 eventos Expandir Hoy 11:05 [PERSON_N…" at bounding box center [693, 103] width 703 height 903
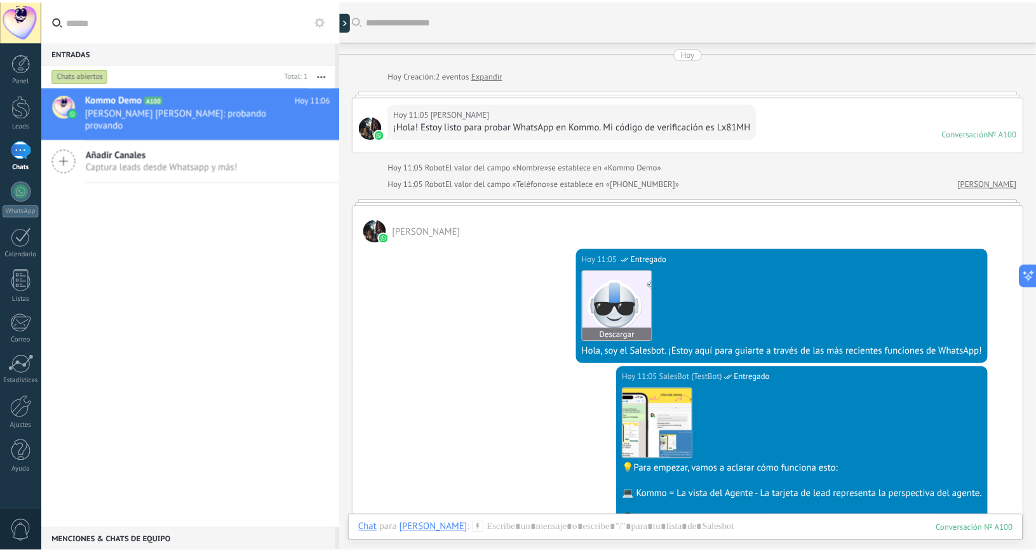
scroll to position [191, 0]
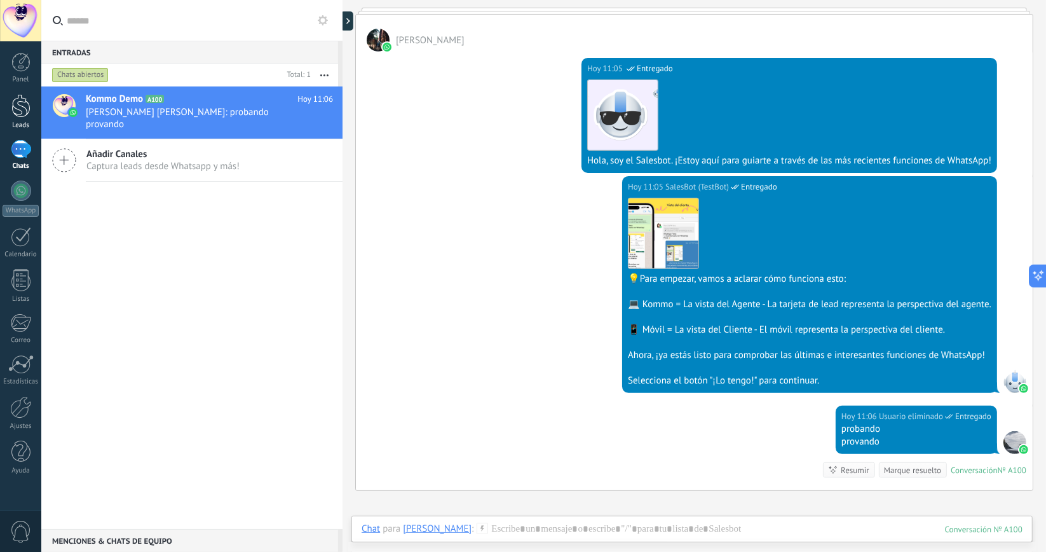
click at [19, 106] on div at bounding box center [20, 106] width 19 height 24
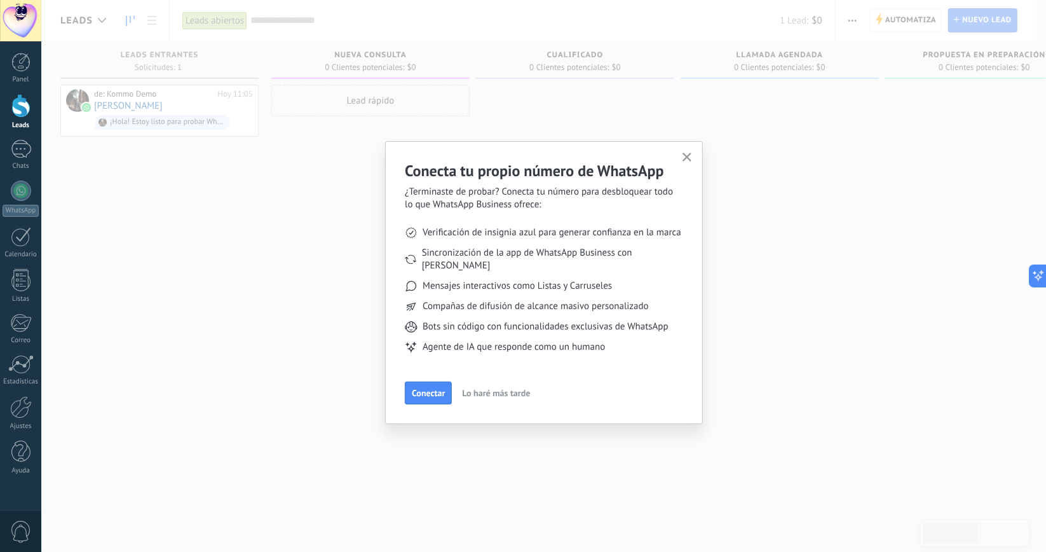
click at [686, 154] on icon "button" at bounding box center [687, 158] width 10 height 10
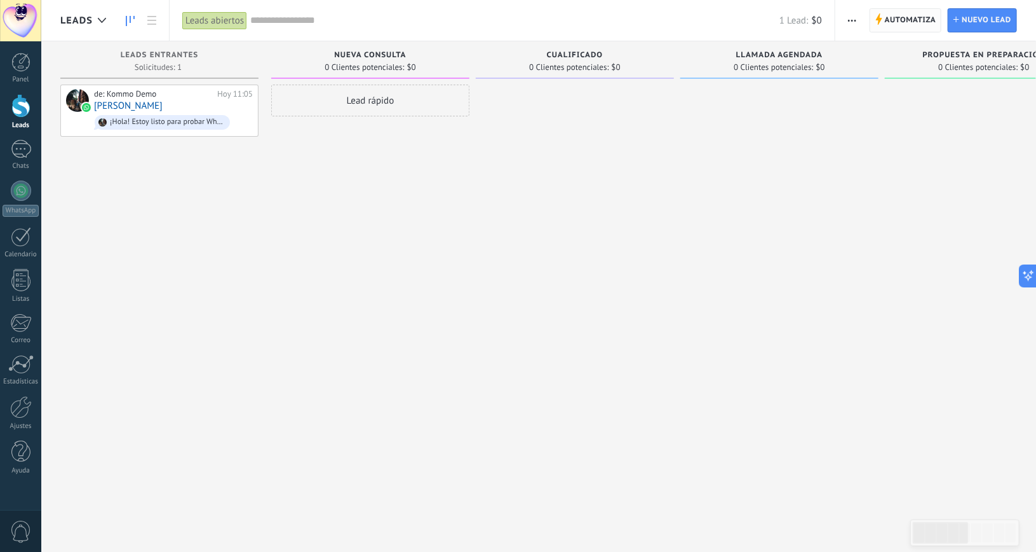
click at [901, 13] on span "Automatiza" at bounding box center [910, 20] width 51 height 23
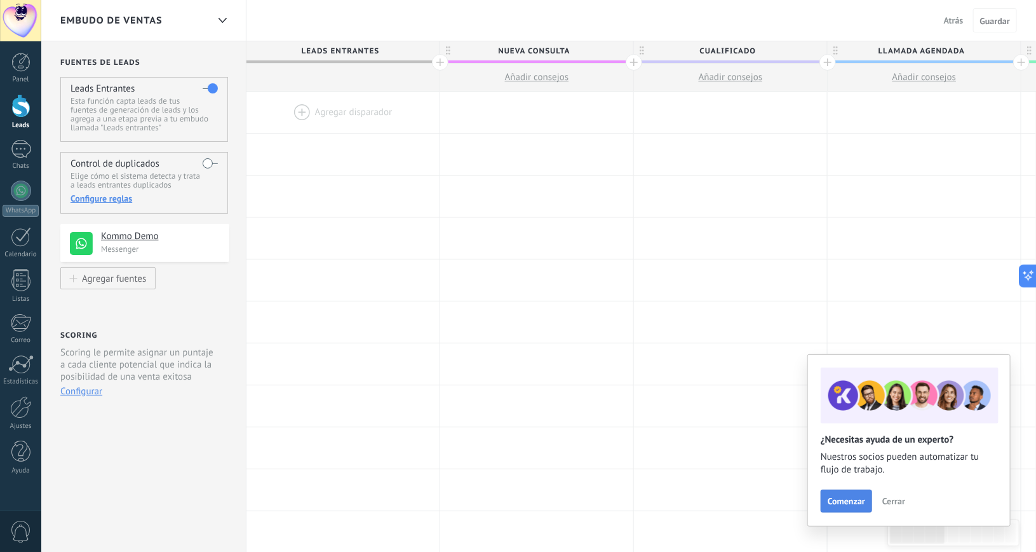
click at [863, 502] on span "Comenzar" at bounding box center [846, 500] width 37 height 9
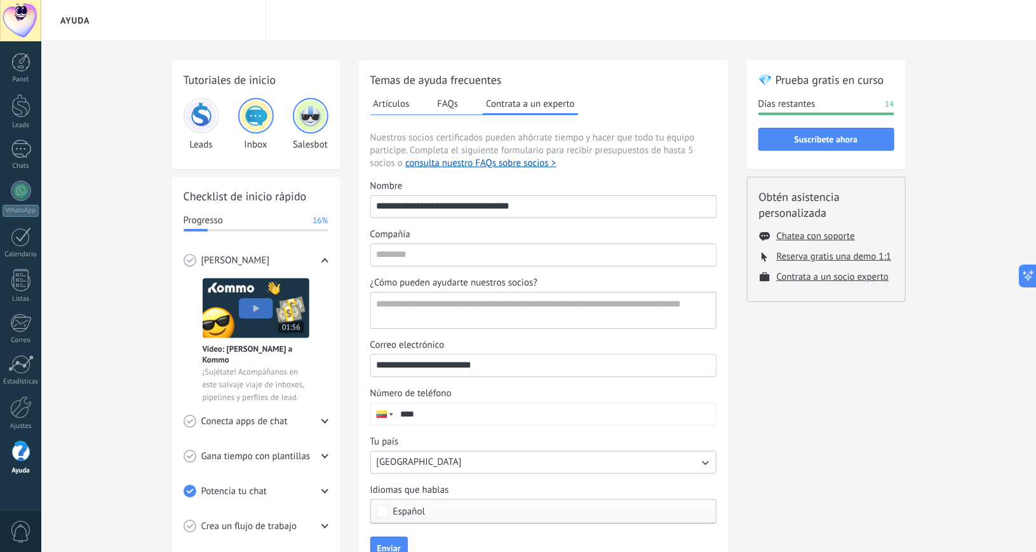
click at [103, 203] on div "Tutoriales de inicio Leads Inbox Salesbot Checklist de inicio rápido Progresso …" at bounding box center [538, 340] width 995 height 599
